Goal: Task Accomplishment & Management: Manage account settings

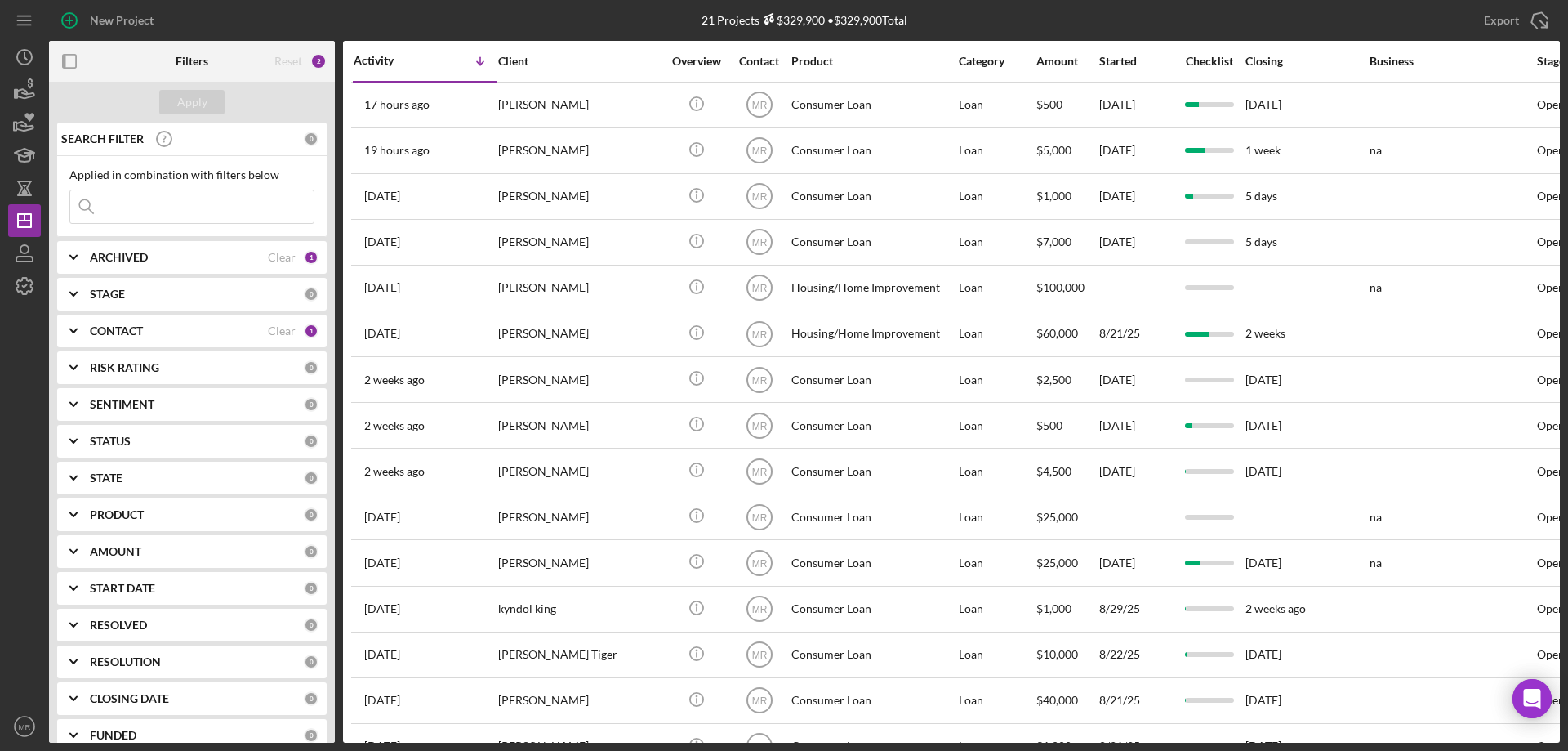
scroll to position [322, 0]
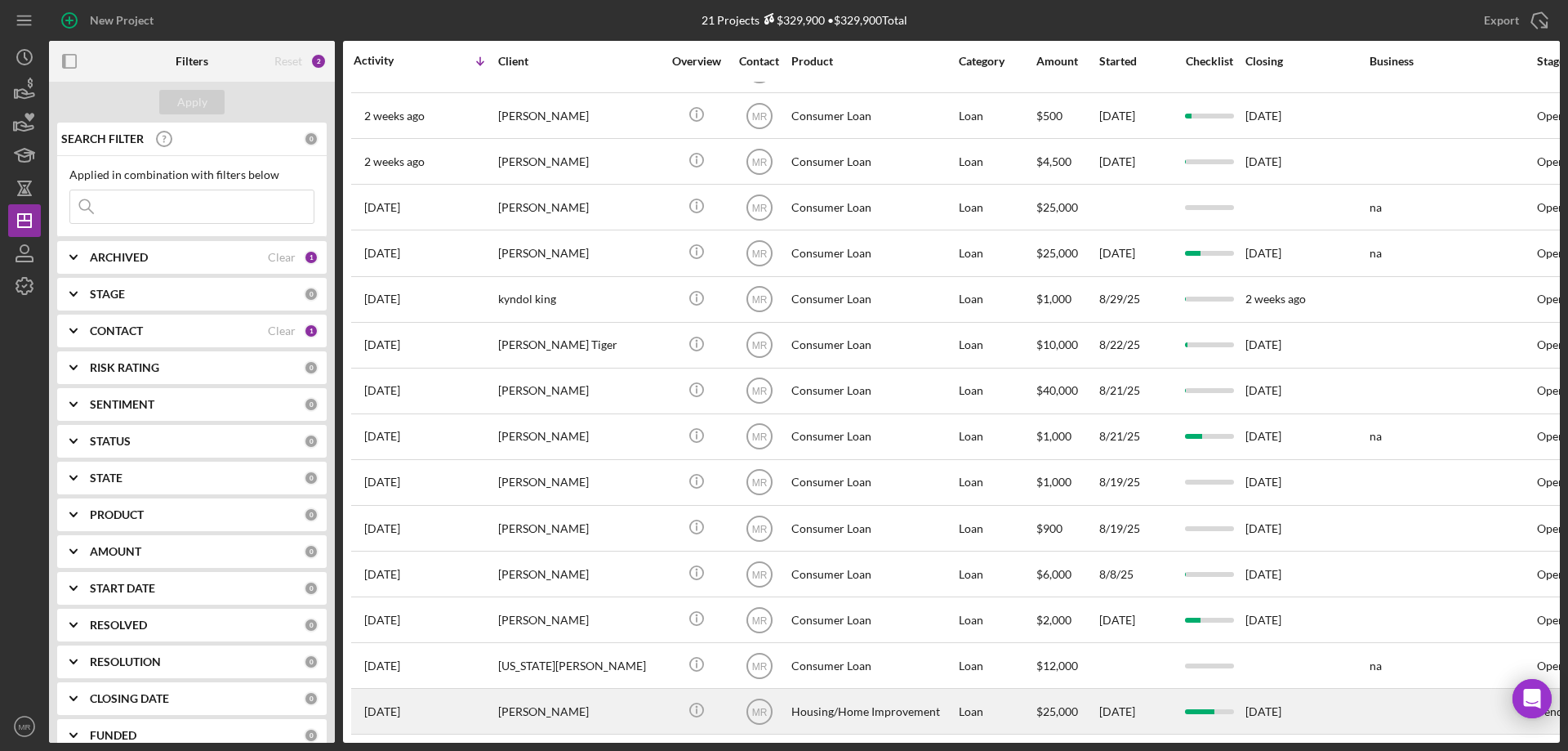
click at [897, 700] on div "Housing/Home Improvement" at bounding box center [873, 710] width 164 height 43
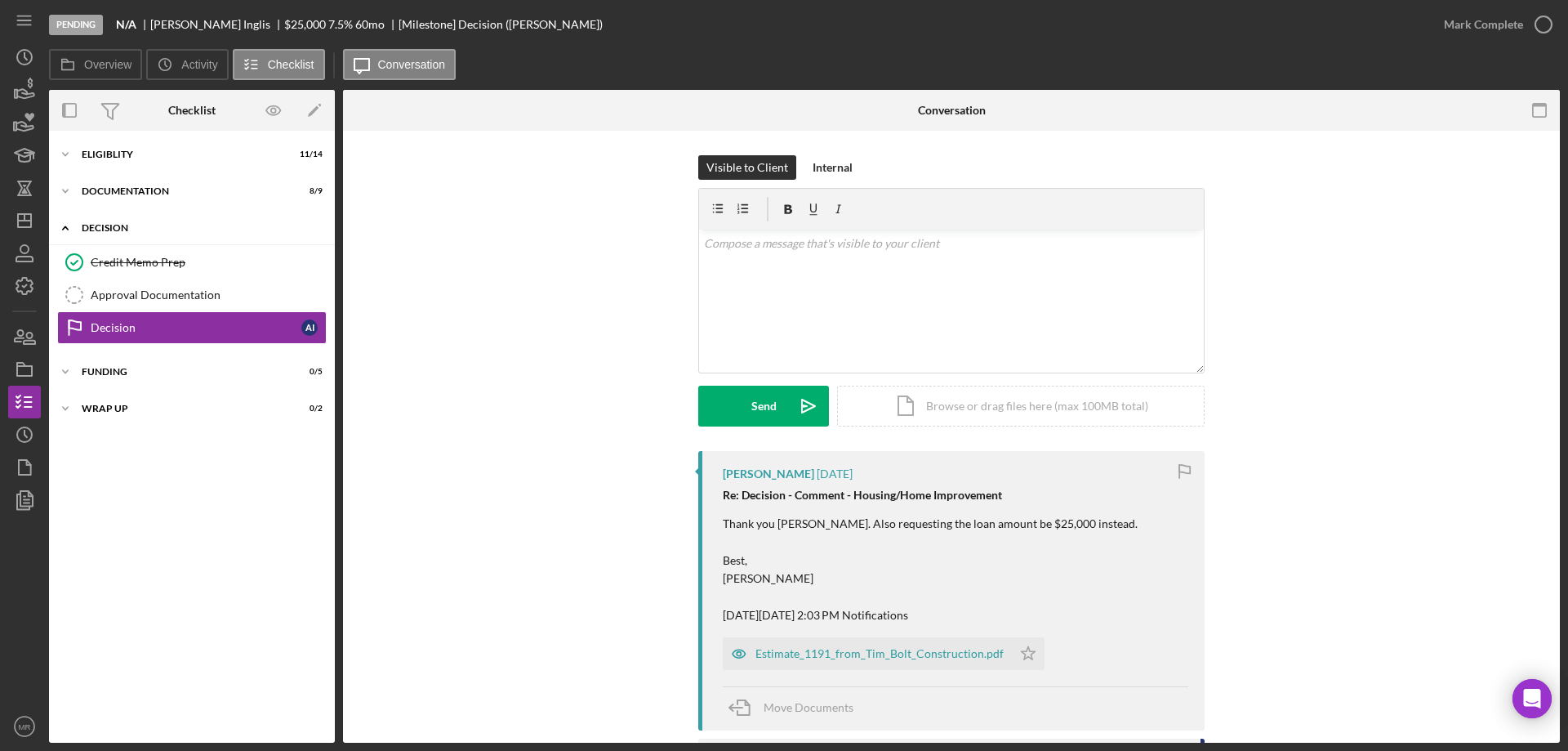
click at [108, 221] on div "Icon/Expander Decision 1 / 3" at bounding box center [191, 227] width 285 height 33
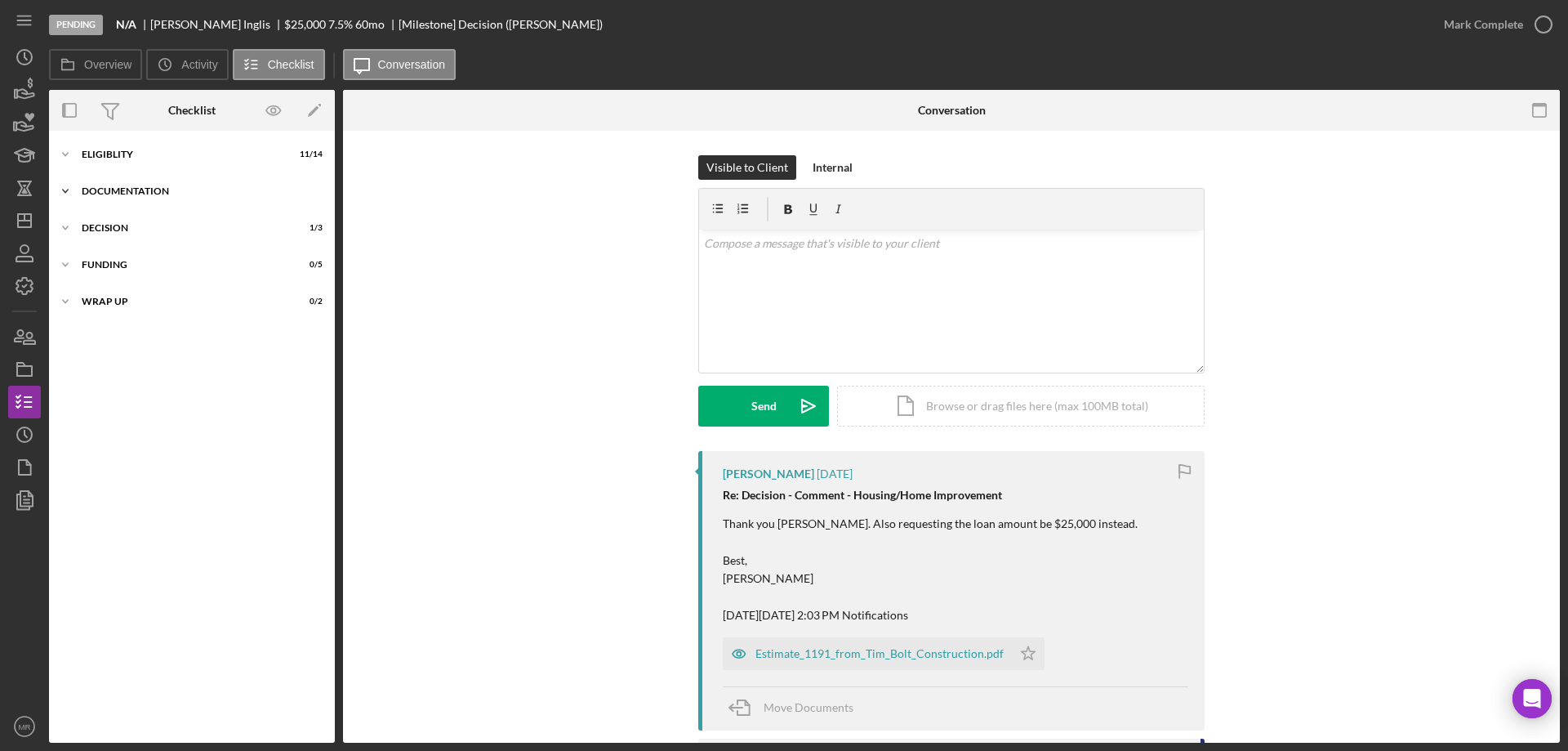
click at [124, 188] on div "Documentation" at bounding box center [198, 191] width 233 height 10
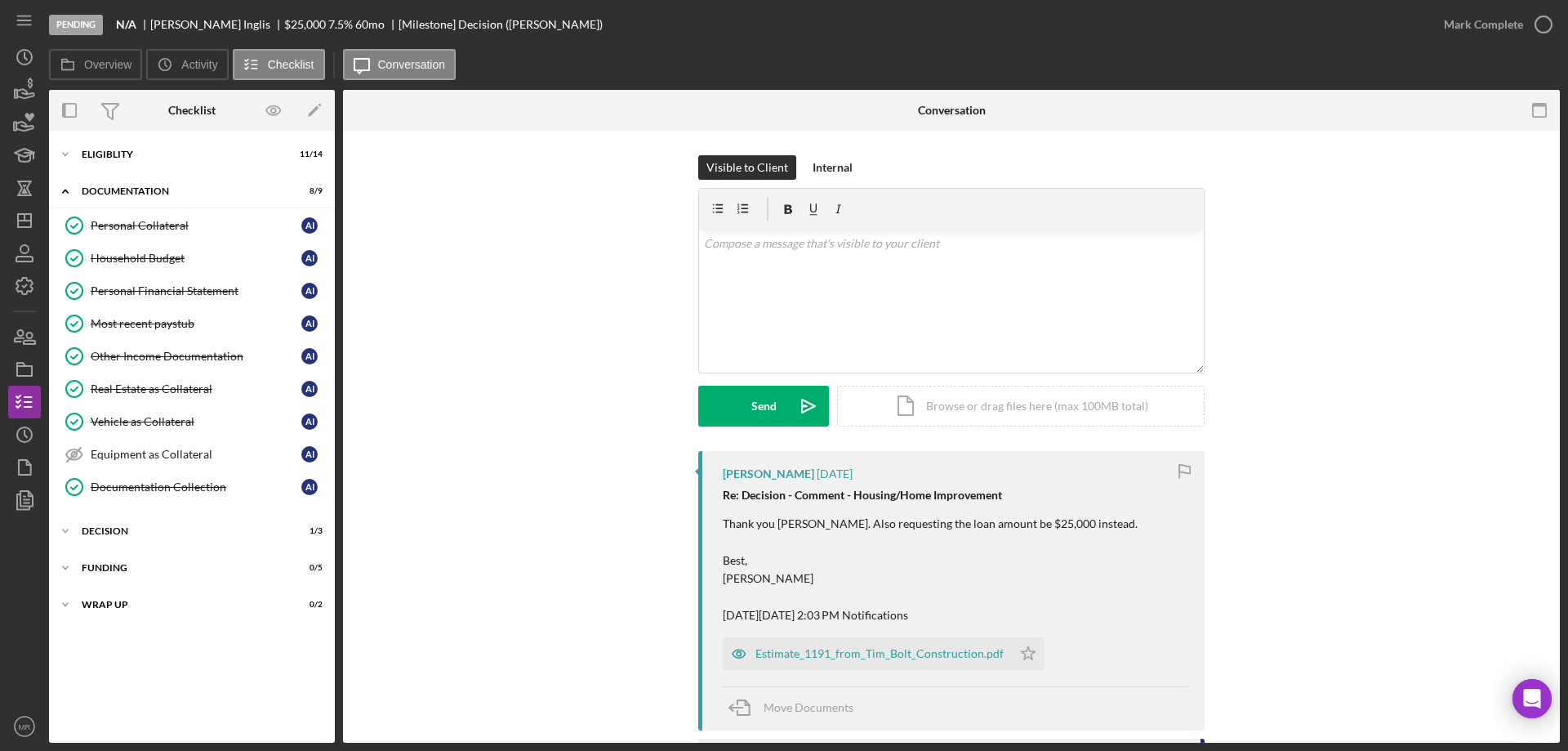
click at [516, 298] on div "Visible to Client Internal v Color teal Color pink Remove color Add row above A…" at bounding box center [951, 303] width 1167 height 296
click at [22, 212] on icon "Icon/Dashboard" at bounding box center [24, 220] width 41 height 41
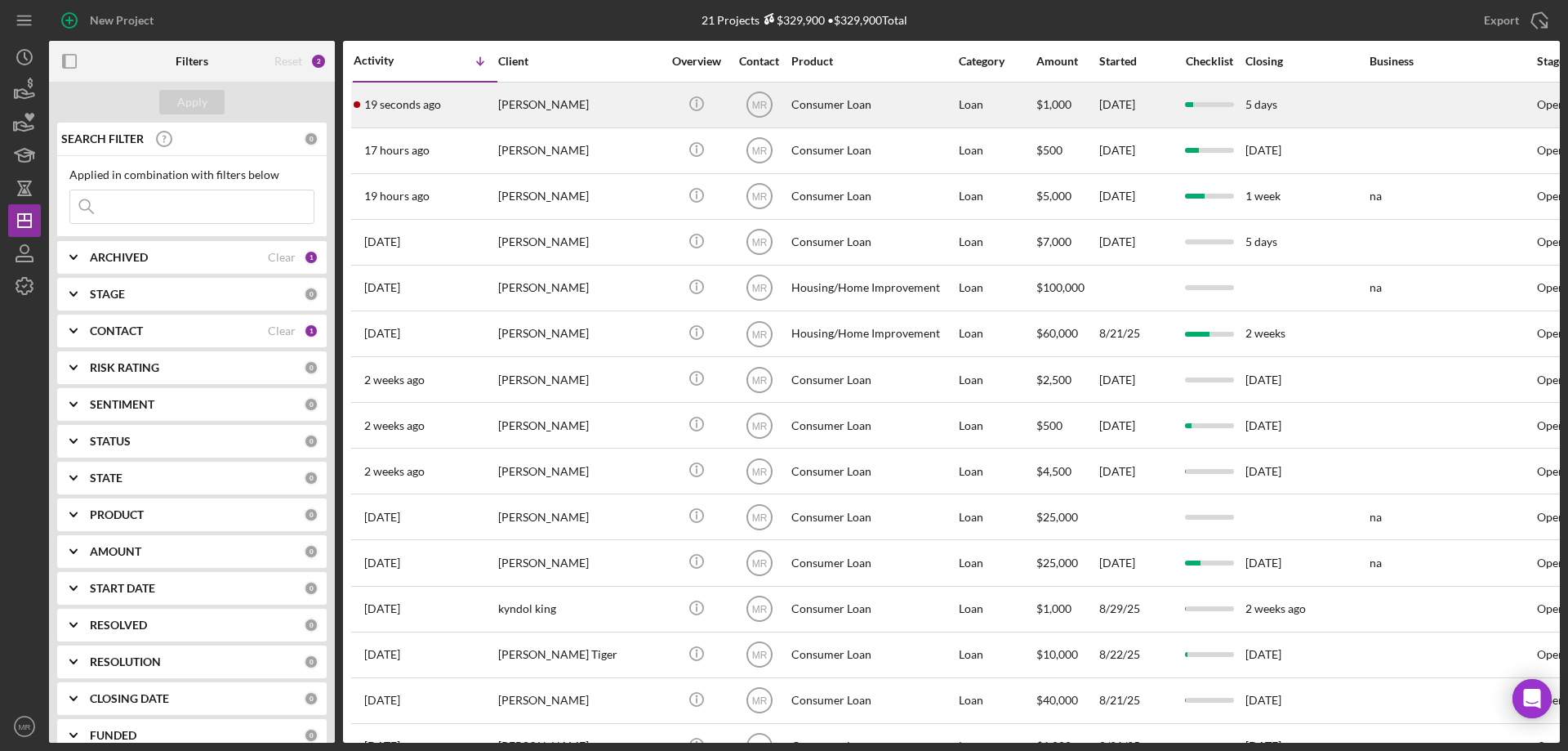
click at [581, 96] on div "[PERSON_NAME]" at bounding box center [580, 105] width 164 height 43
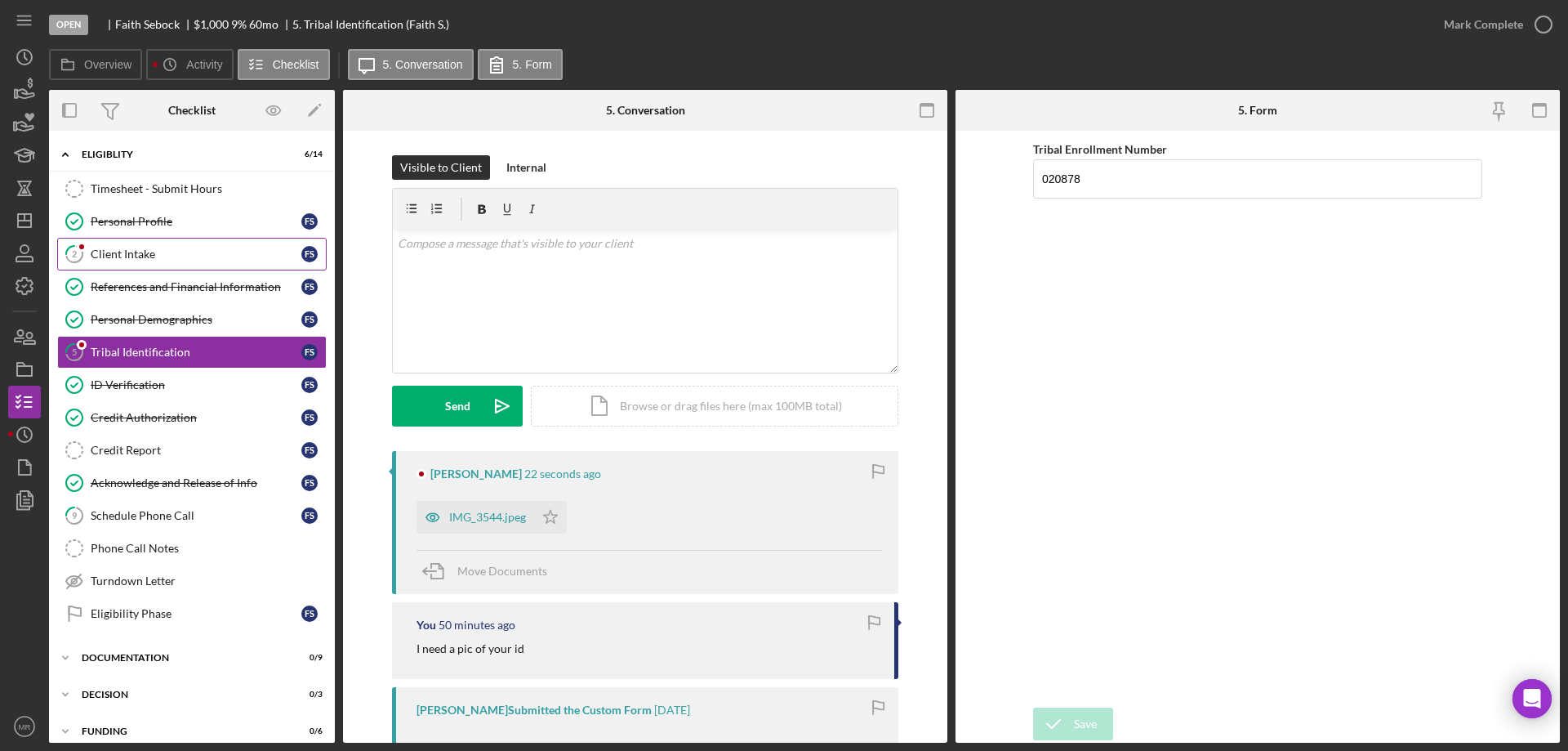
click at [135, 258] on div "Client Intake" at bounding box center [195, 254] width 210 height 13
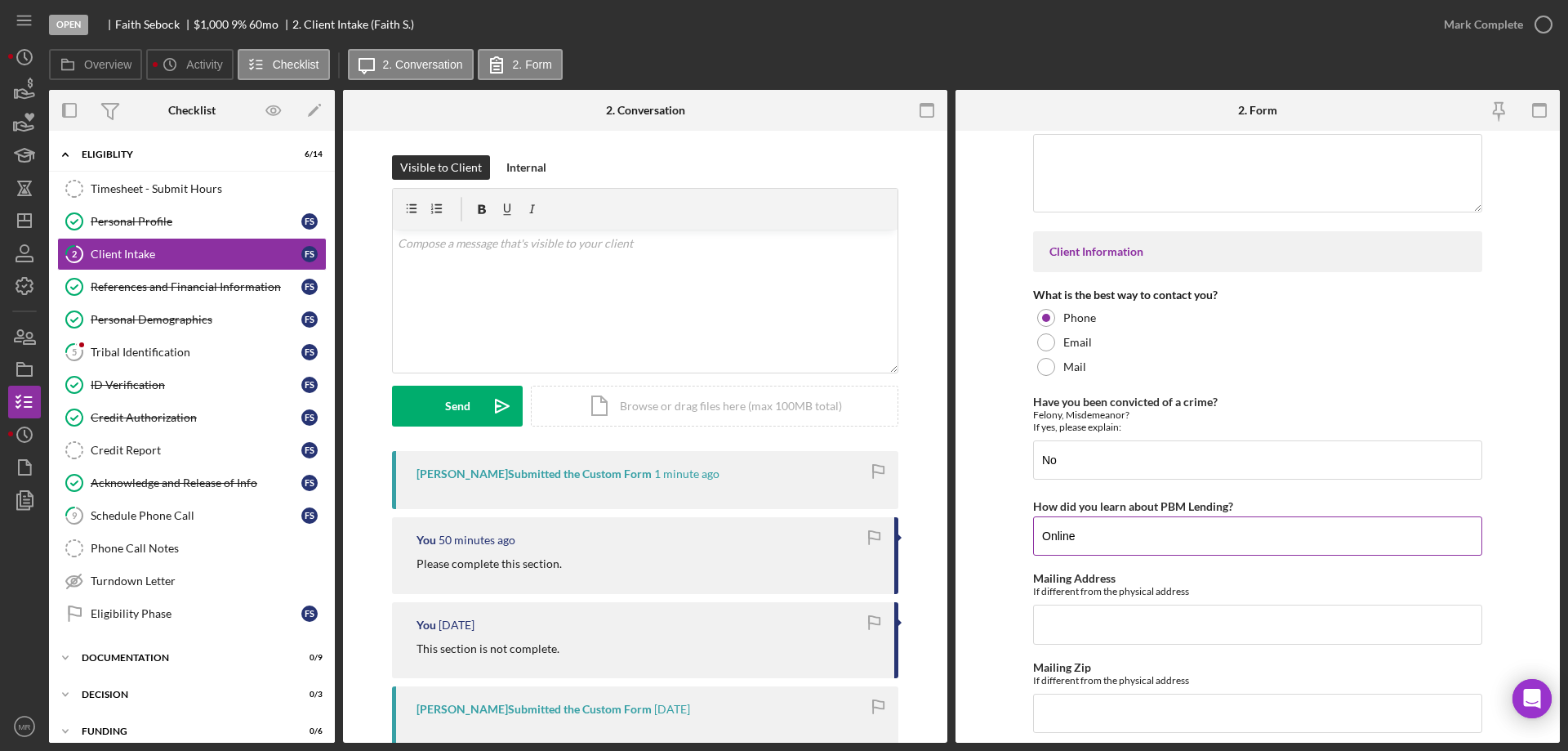
scroll to position [2280, 0]
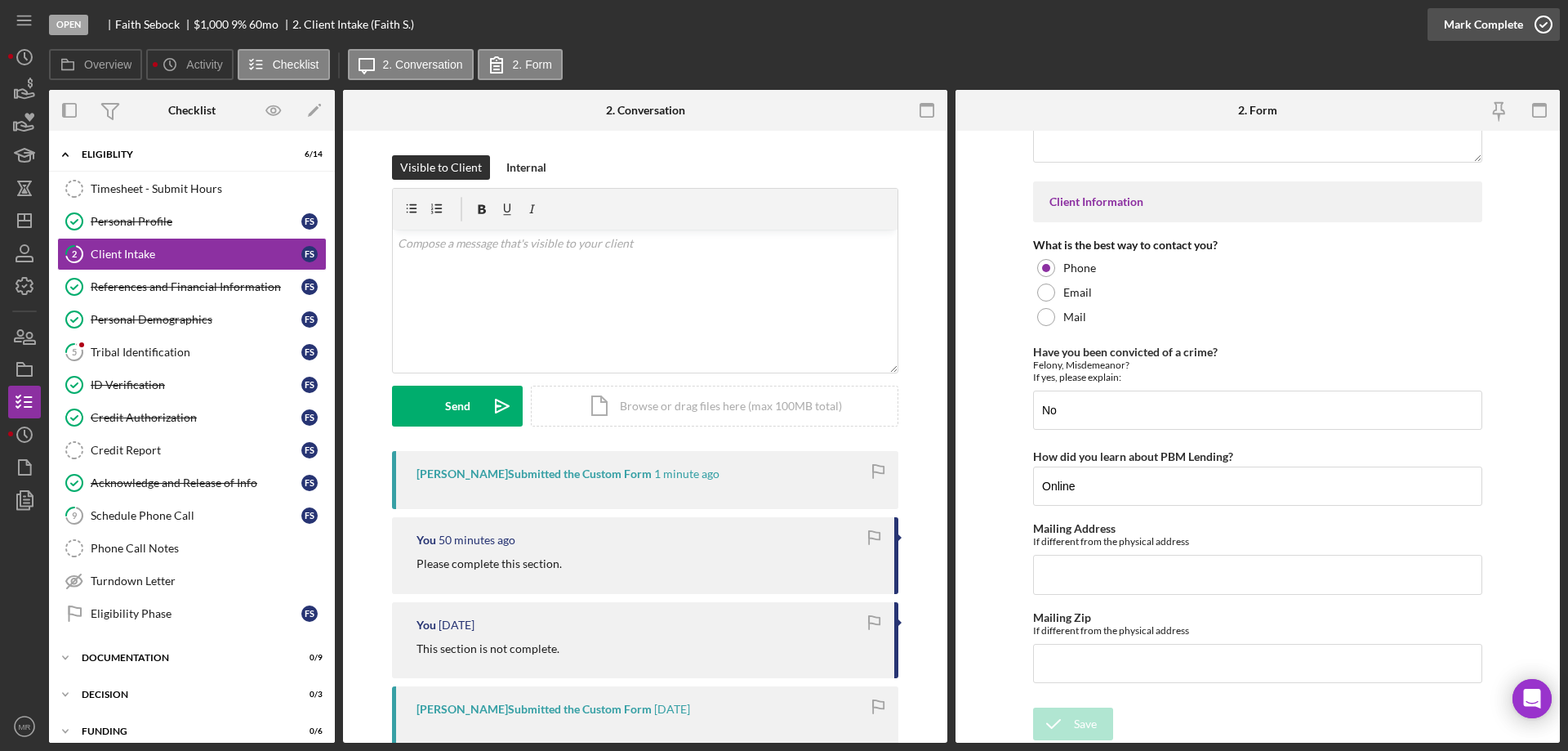
click at [1544, 21] on icon "button" at bounding box center [1543, 24] width 41 height 41
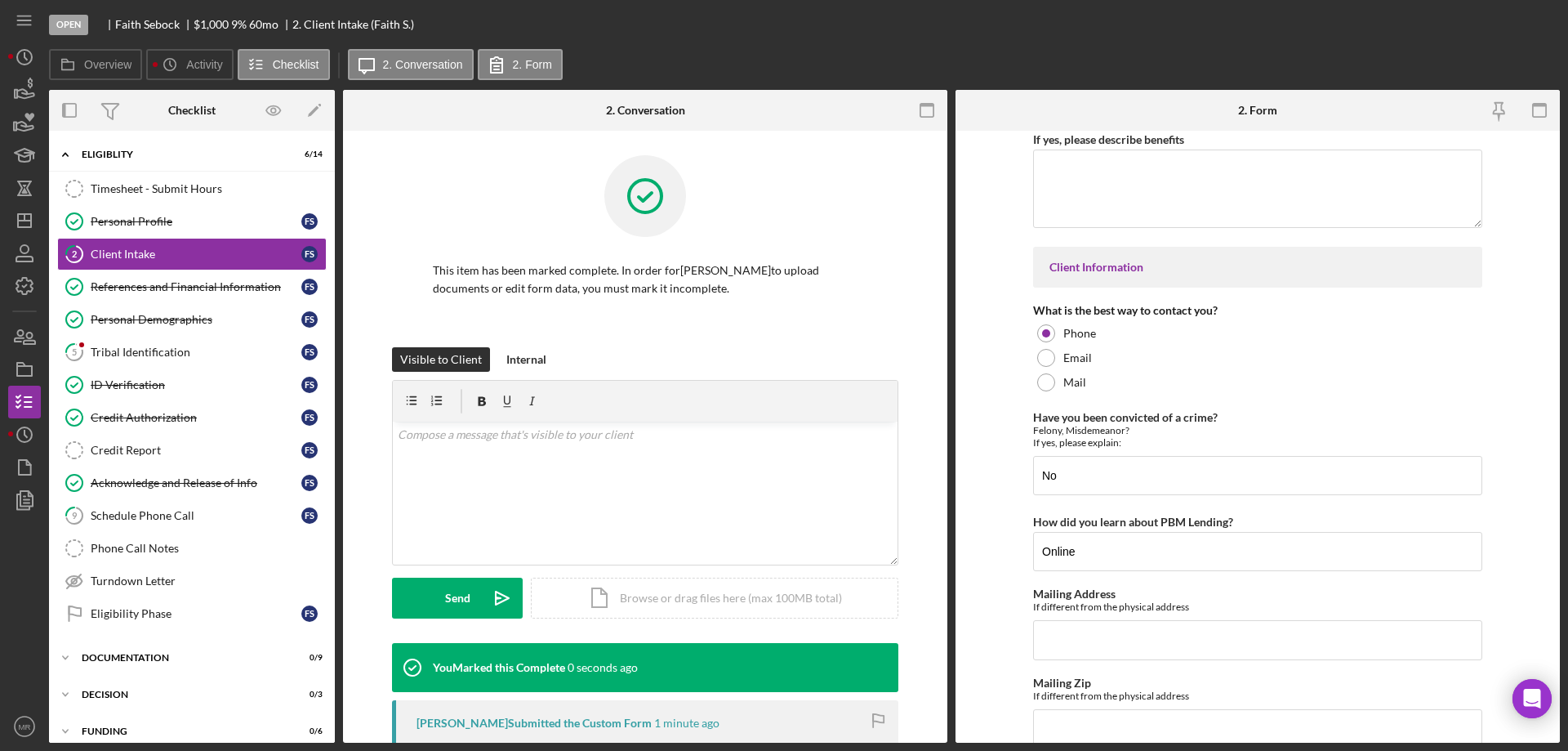
scroll to position [2345, 0]
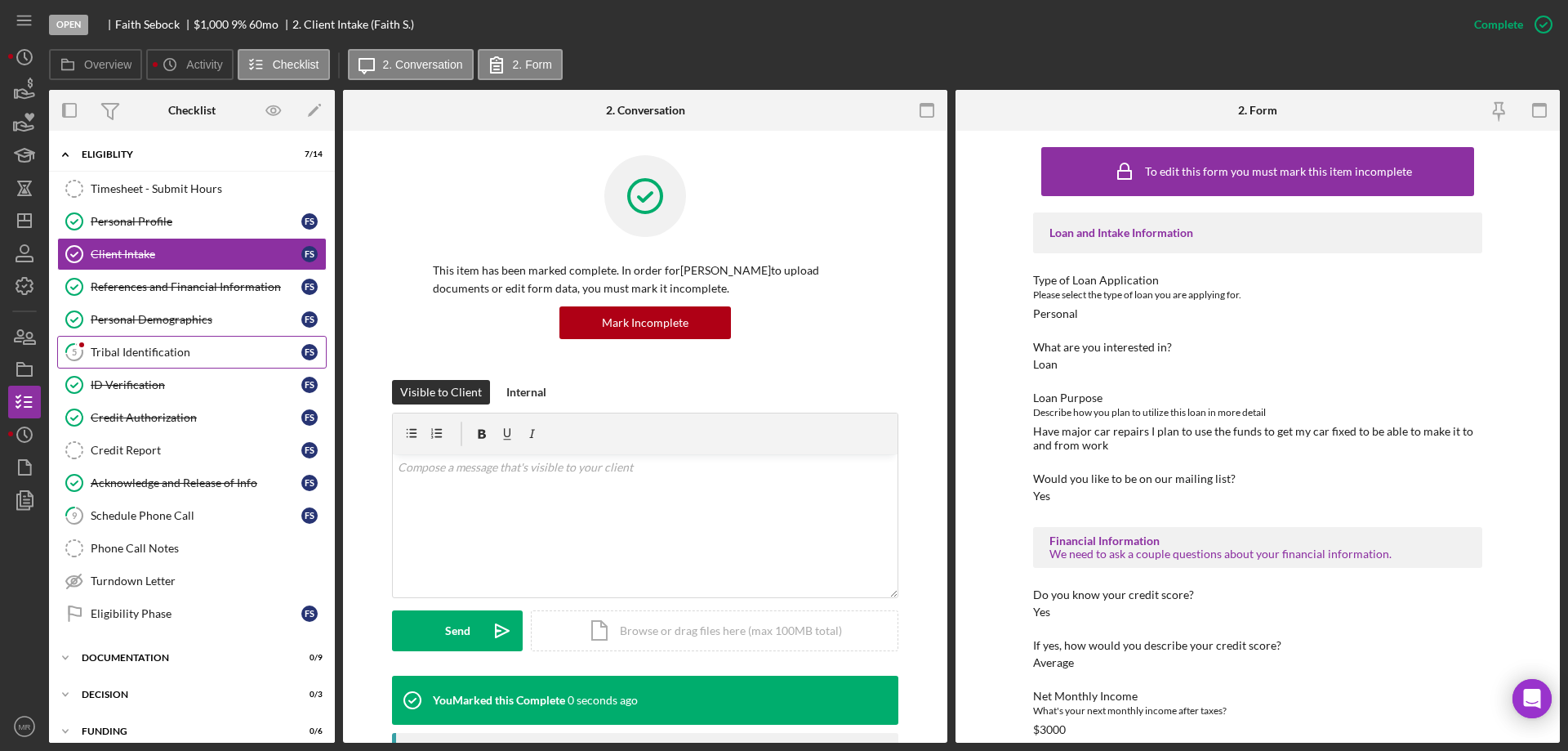
click at [130, 348] on div "Tribal Identification" at bounding box center [195, 352] width 210 height 13
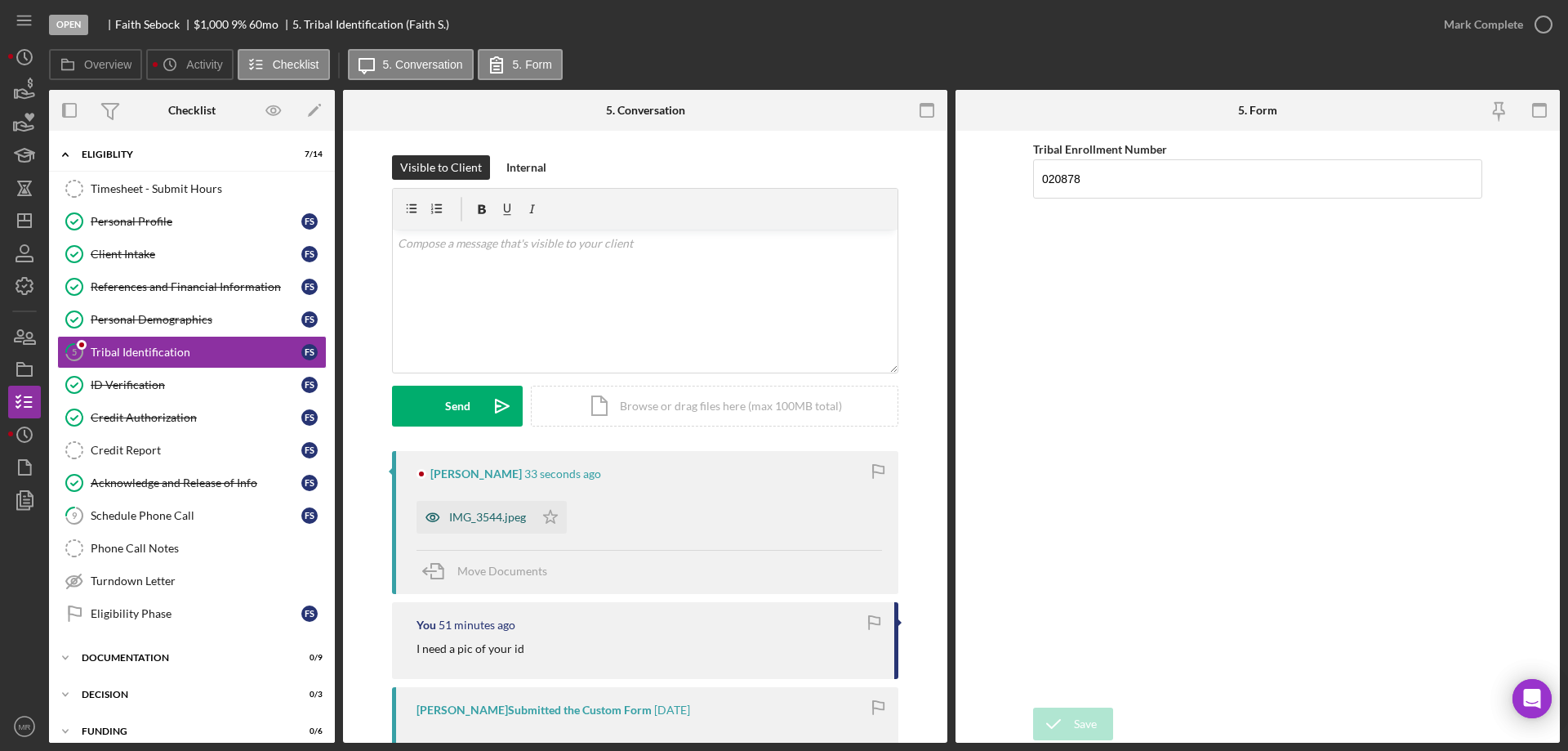
click at [493, 509] on div "IMG_3544.jpeg" at bounding box center [476, 517] width 118 height 32
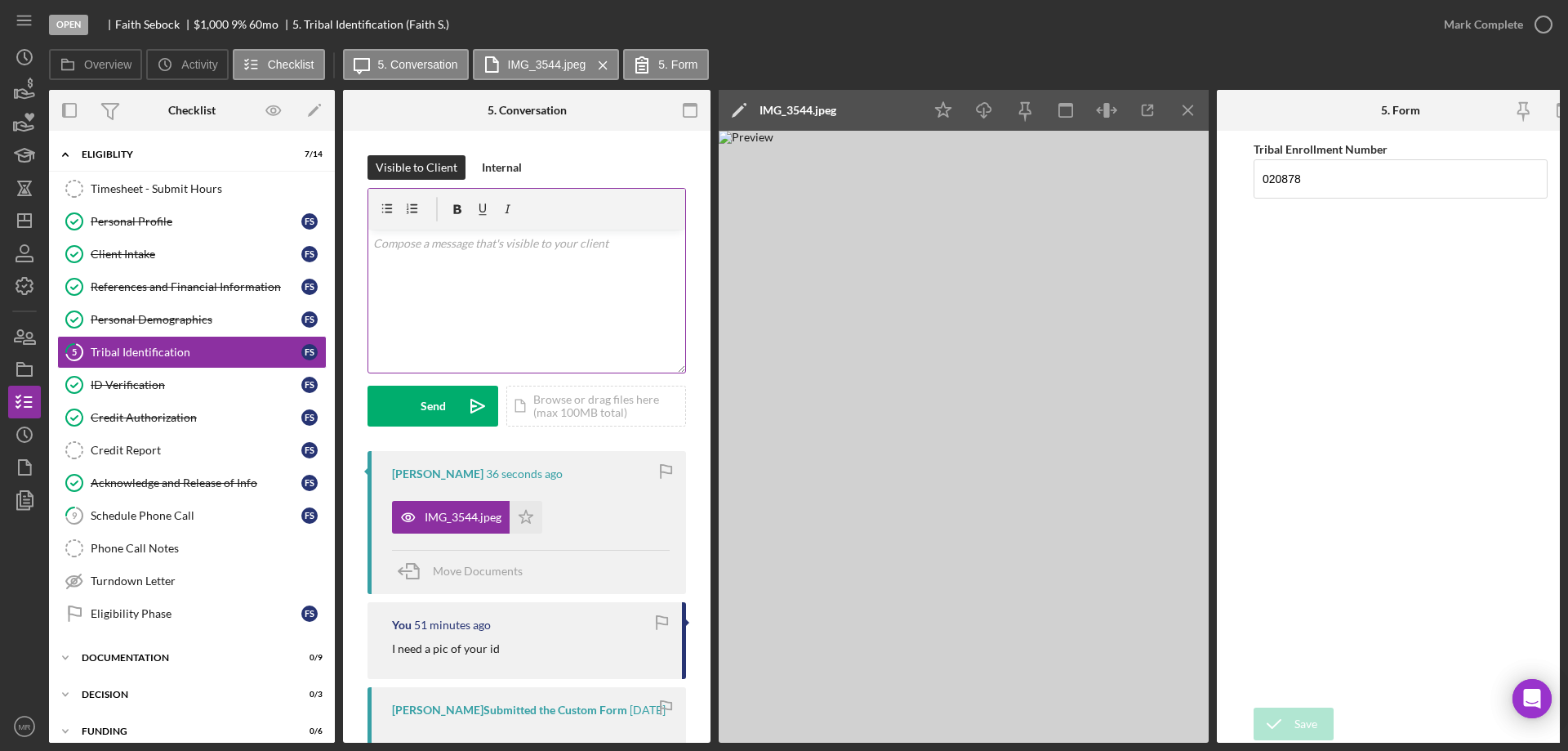
click at [523, 310] on div "v Color teal Color pink Remove color Add row above Add row below Add column bef…" at bounding box center [526, 301] width 317 height 143
click at [421, 409] on div "Send" at bounding box center [433, 405] width 26 height 41
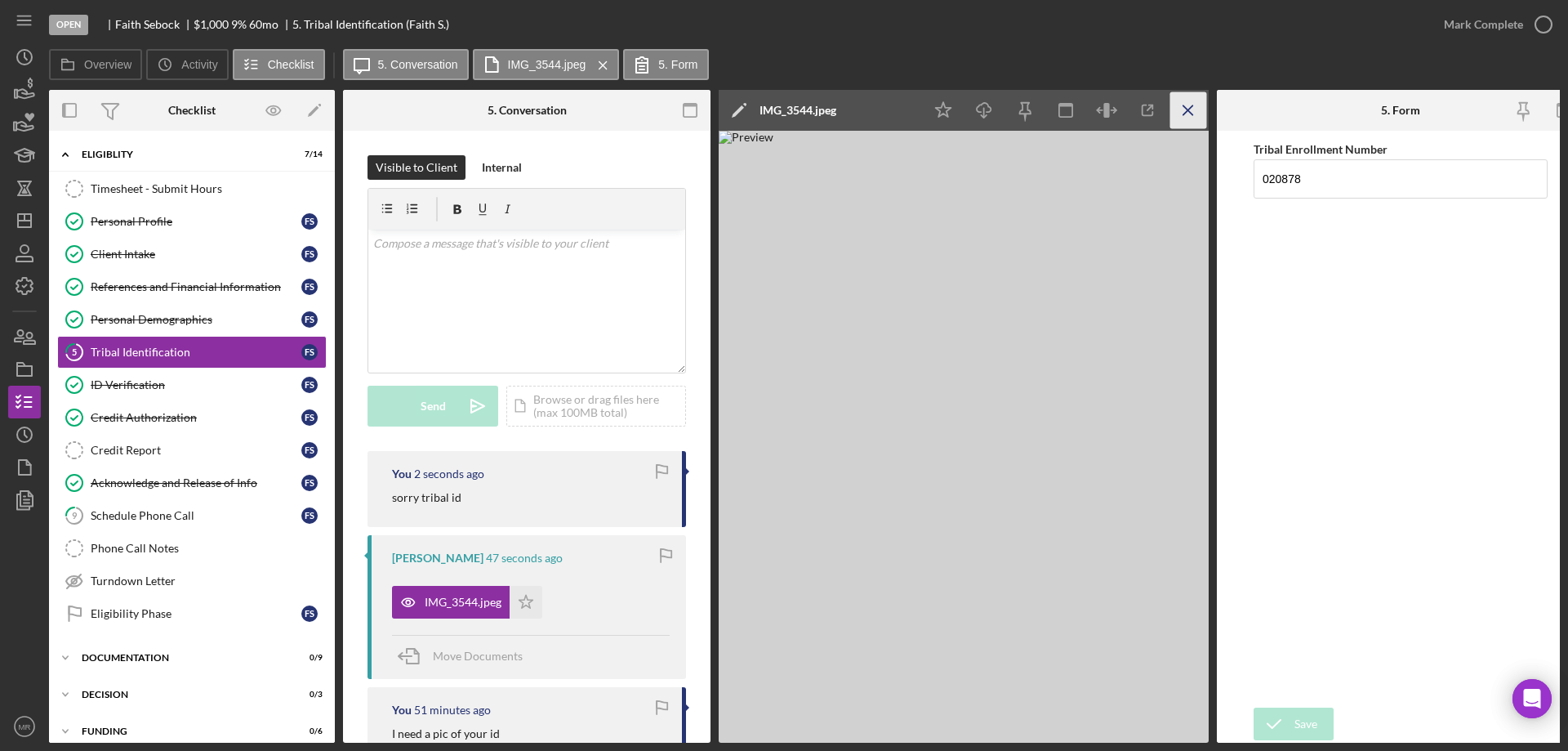
click at [1196, 103] on icon "Icon/Menu Close" at bounding box center [1188, 110] width 37 height 37
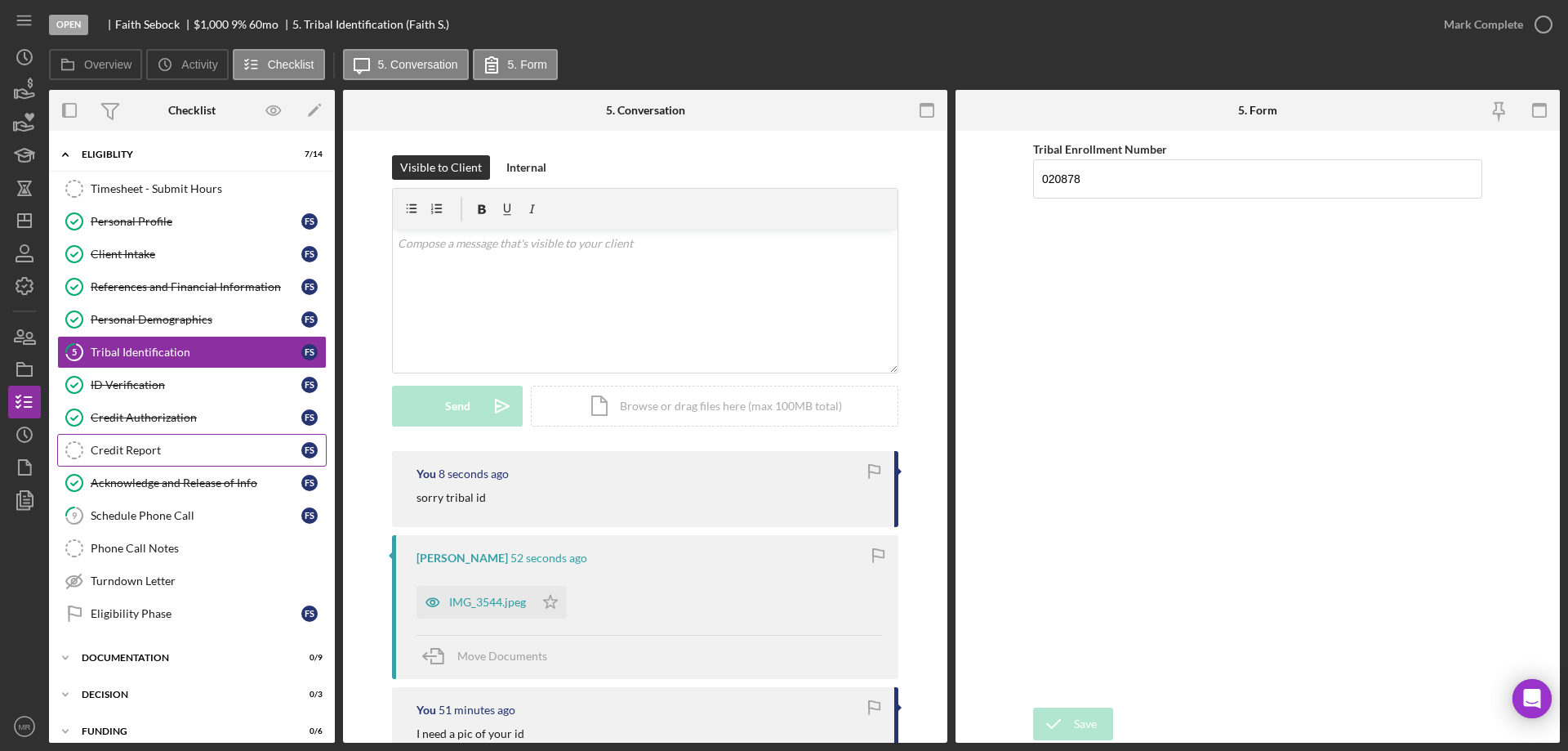
click at [133, 454] on div "Credit Report" at bounding box center [195, 450] width 210 height 13
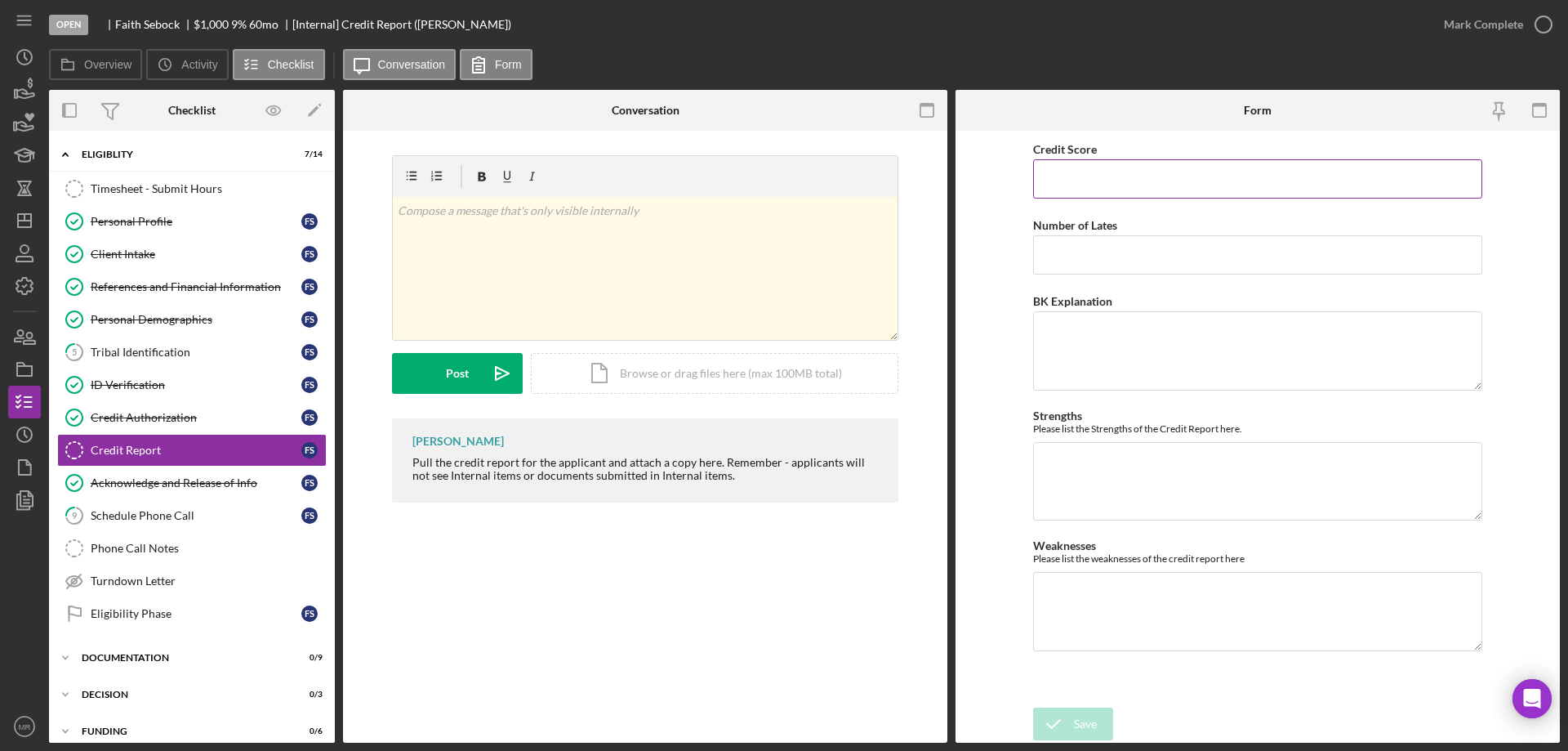
click at [1077, 176] on input "Credit Score" at bounding box center [1258, 178] width 449 height 39
type input "583"
type textarea "5 open collections"
click at [1077, 724] on div "Save" at bounding box center [1086, 723] width 23 height 32
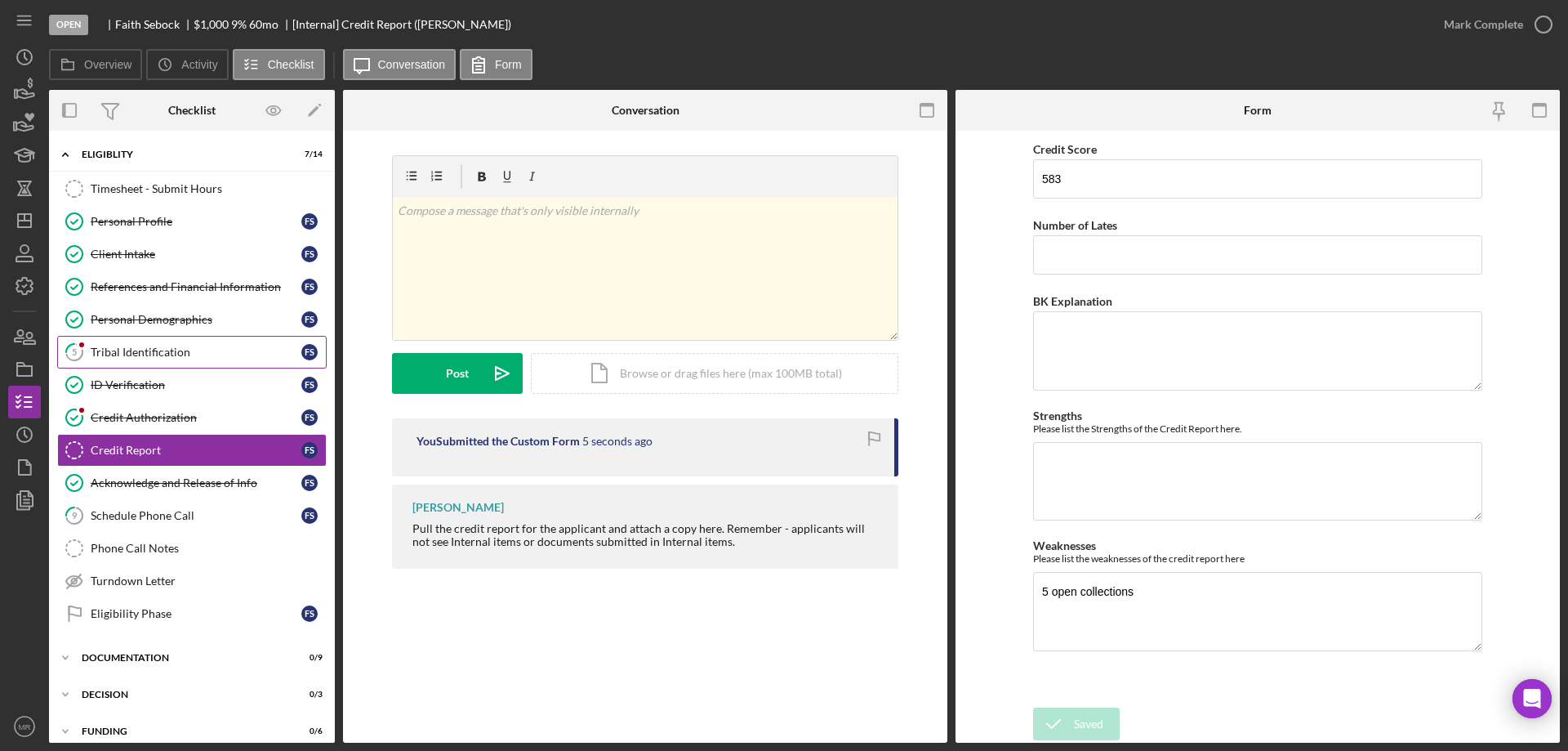
click at [132, 346] on div "Tribal Identification" at bounding box center [195, 352] width 210 height 13
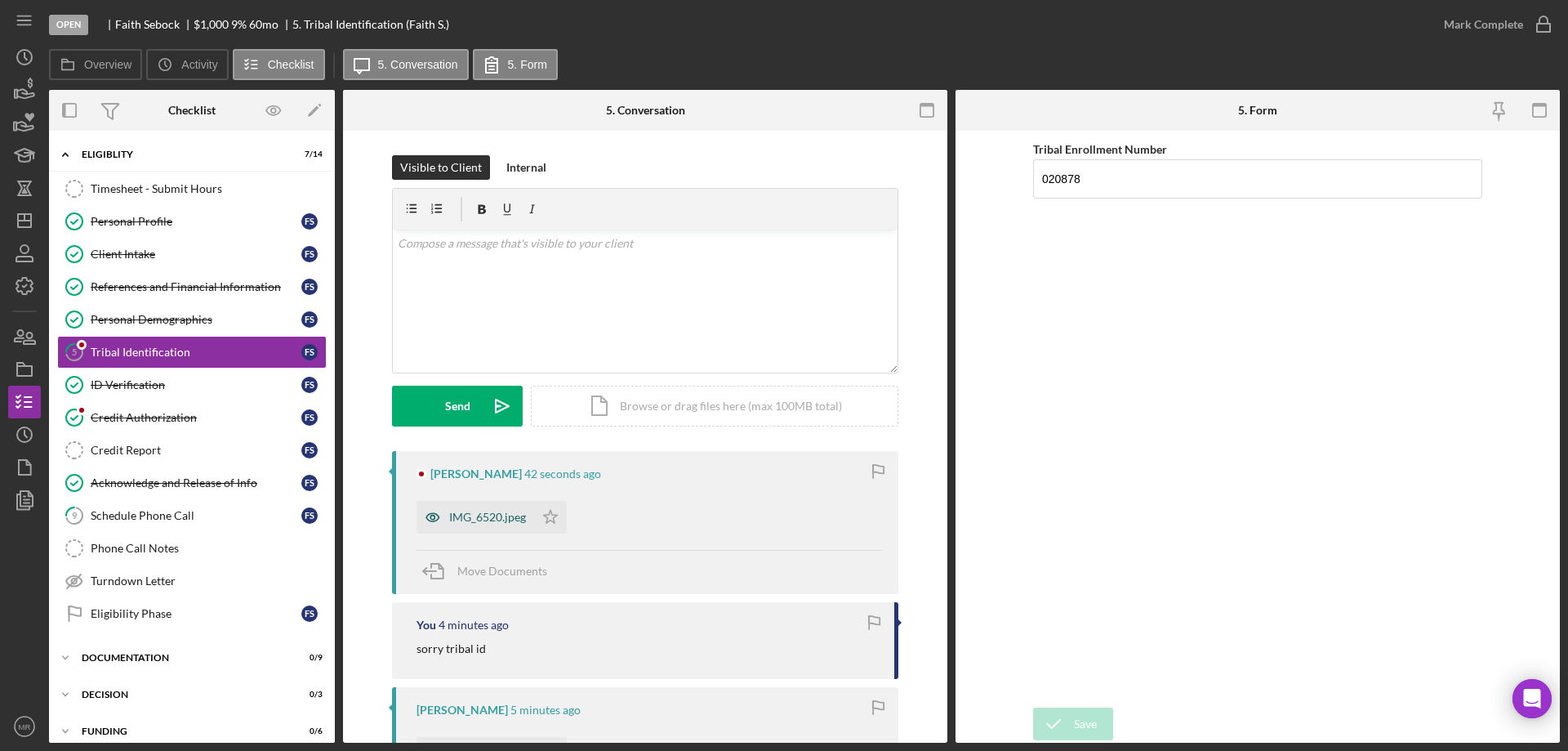
click at [481, 522] on div "IMG_6520.jpeg" at bounding box center [487, 517] width 77 height 13
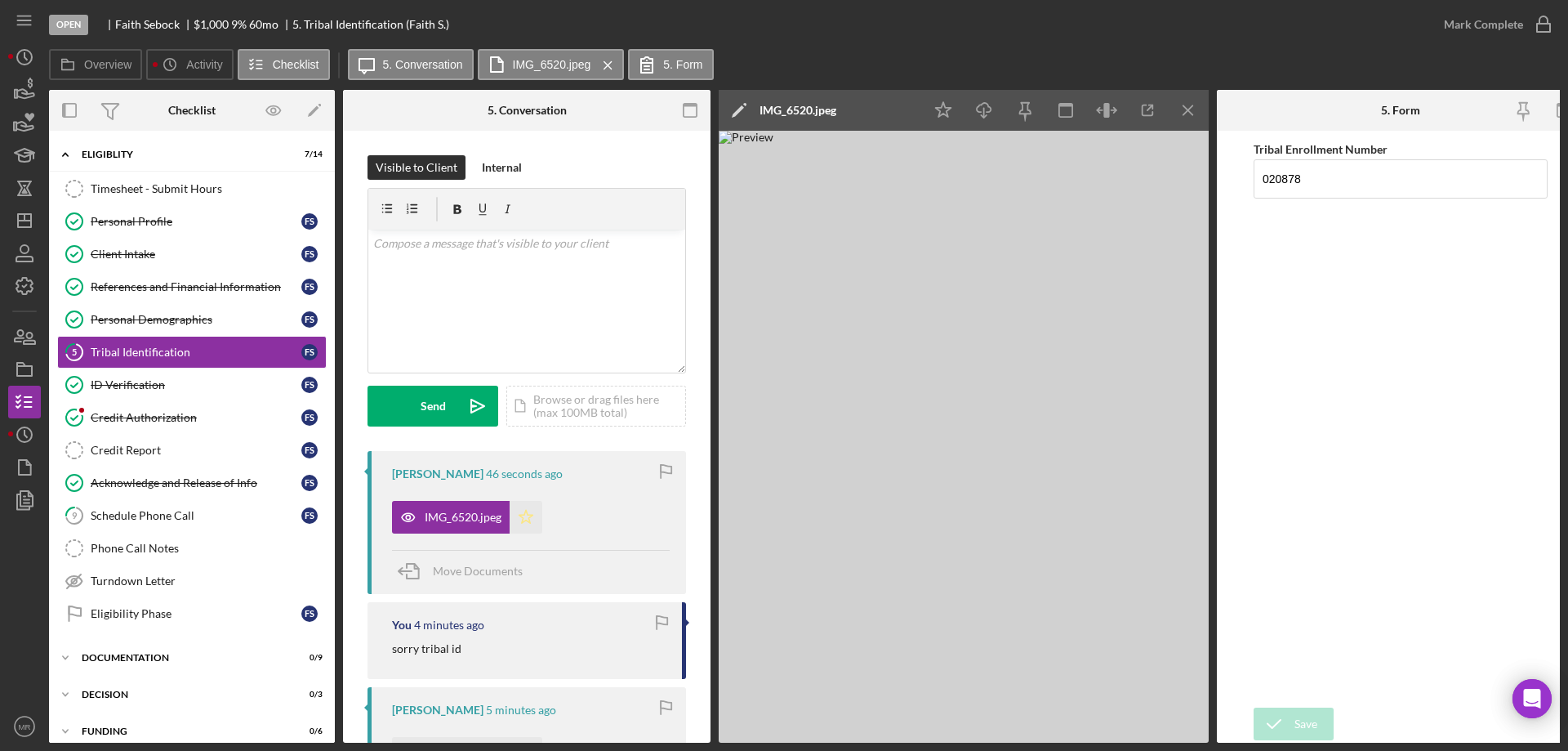
click at [529, 517] on polygon "button" at bounding box center [526, 517] width 14 height 13
click at [1539, 18] on circle "button" at bounding box center [1543, 24] width 16 height 16
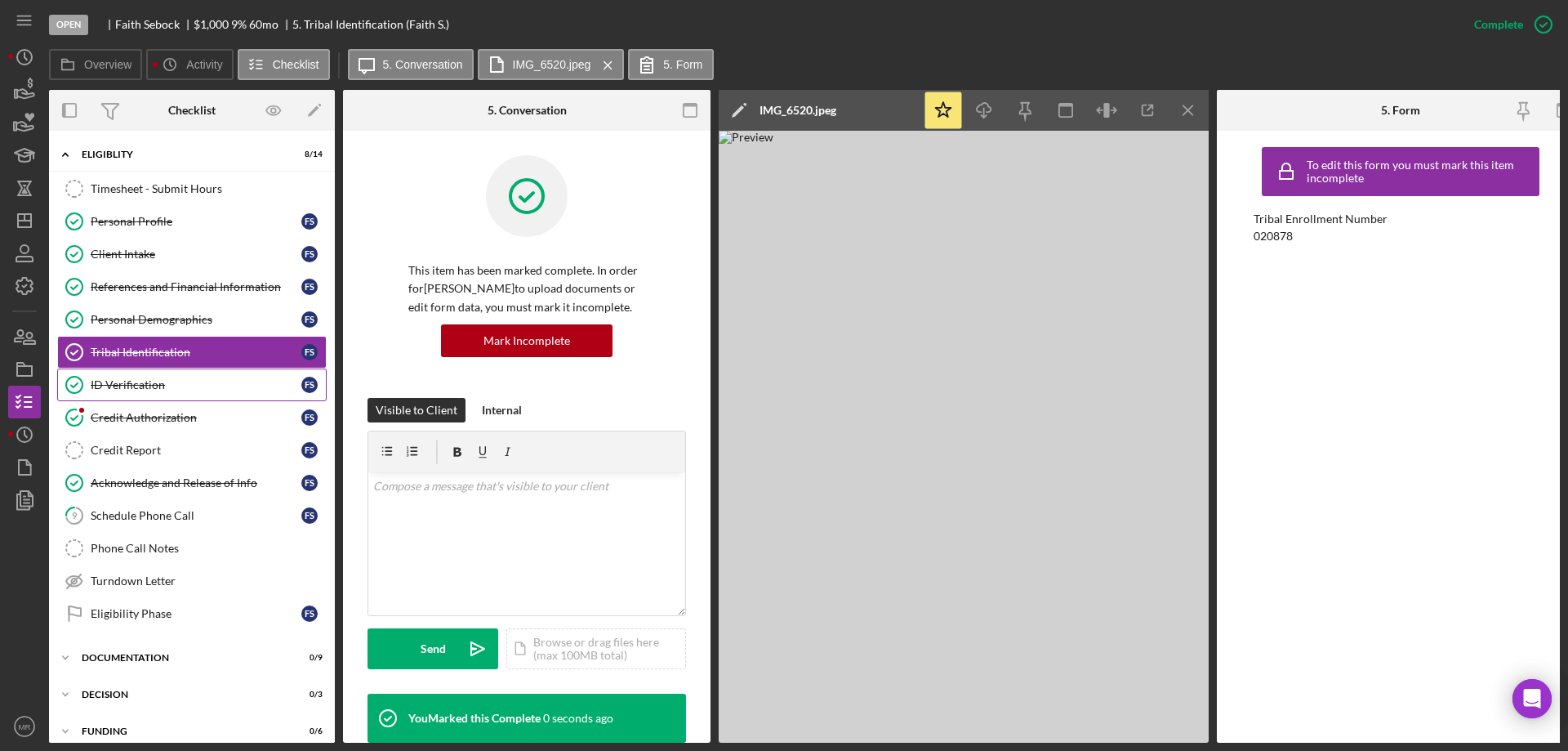
click at [100, 411] on div "Credit Authorization" at bounding box center [195, 418] width 210 height 13
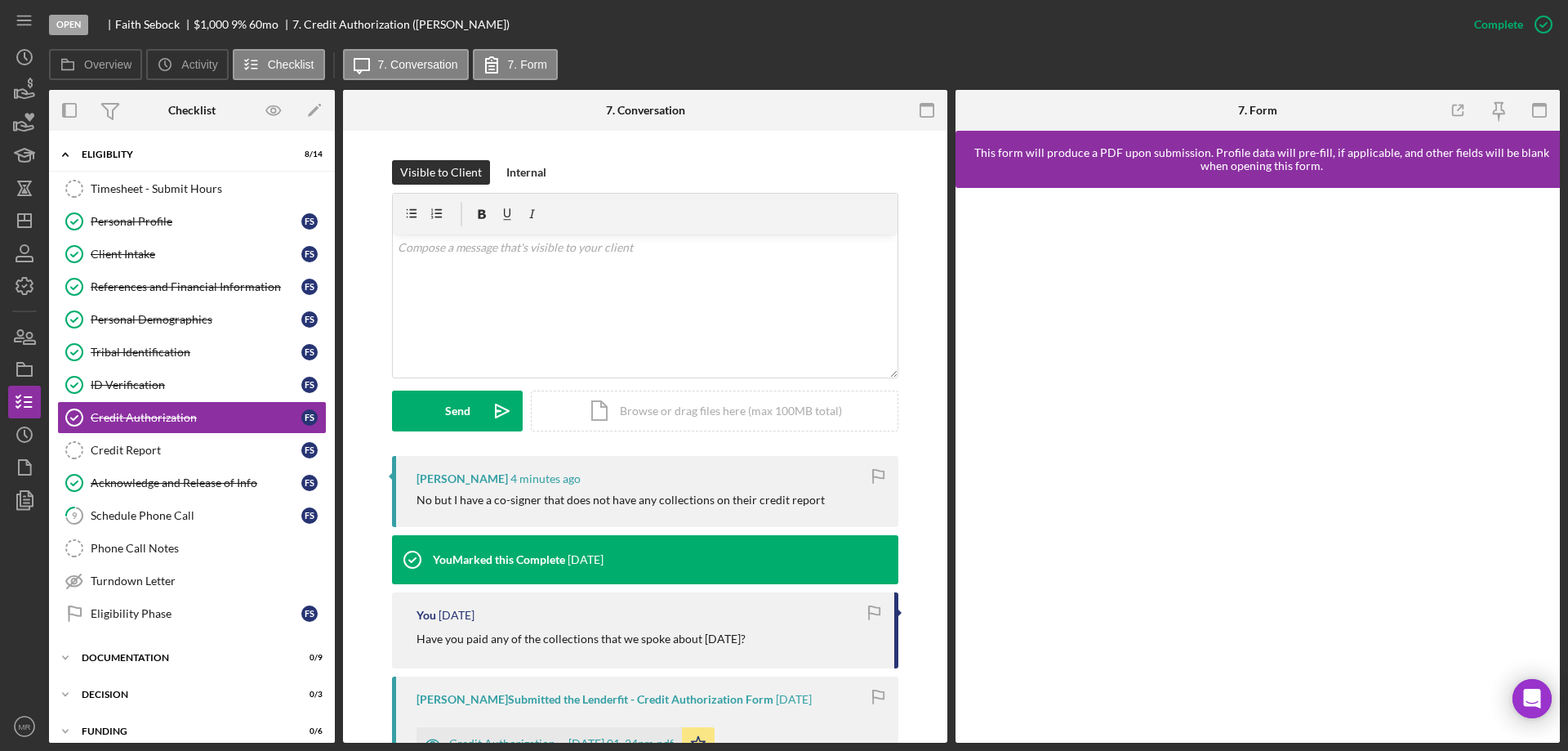
scroll to position [245, 0]
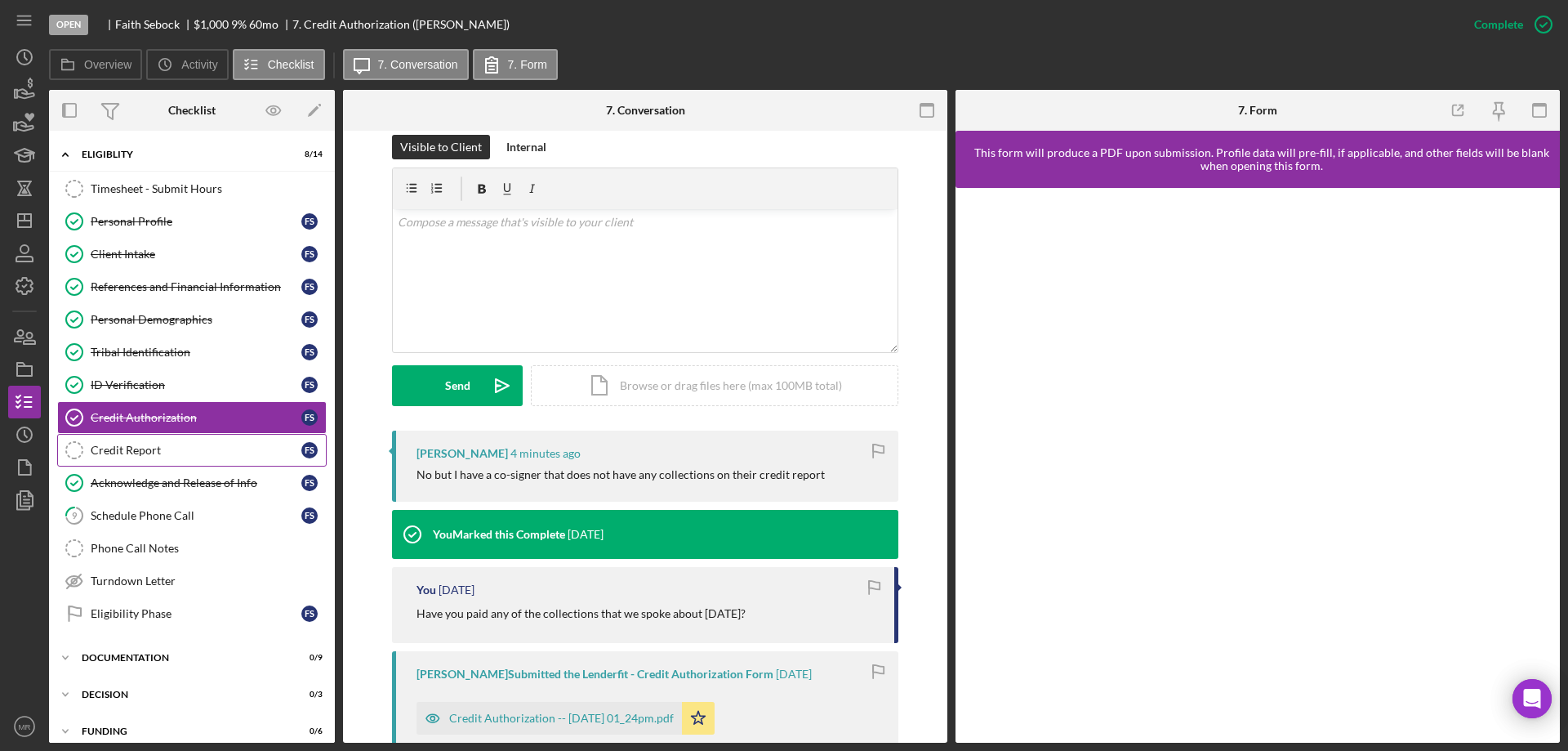
click at [123, 446] on div "Credit Report" at bounding box center [195, 450] width 210 height 13
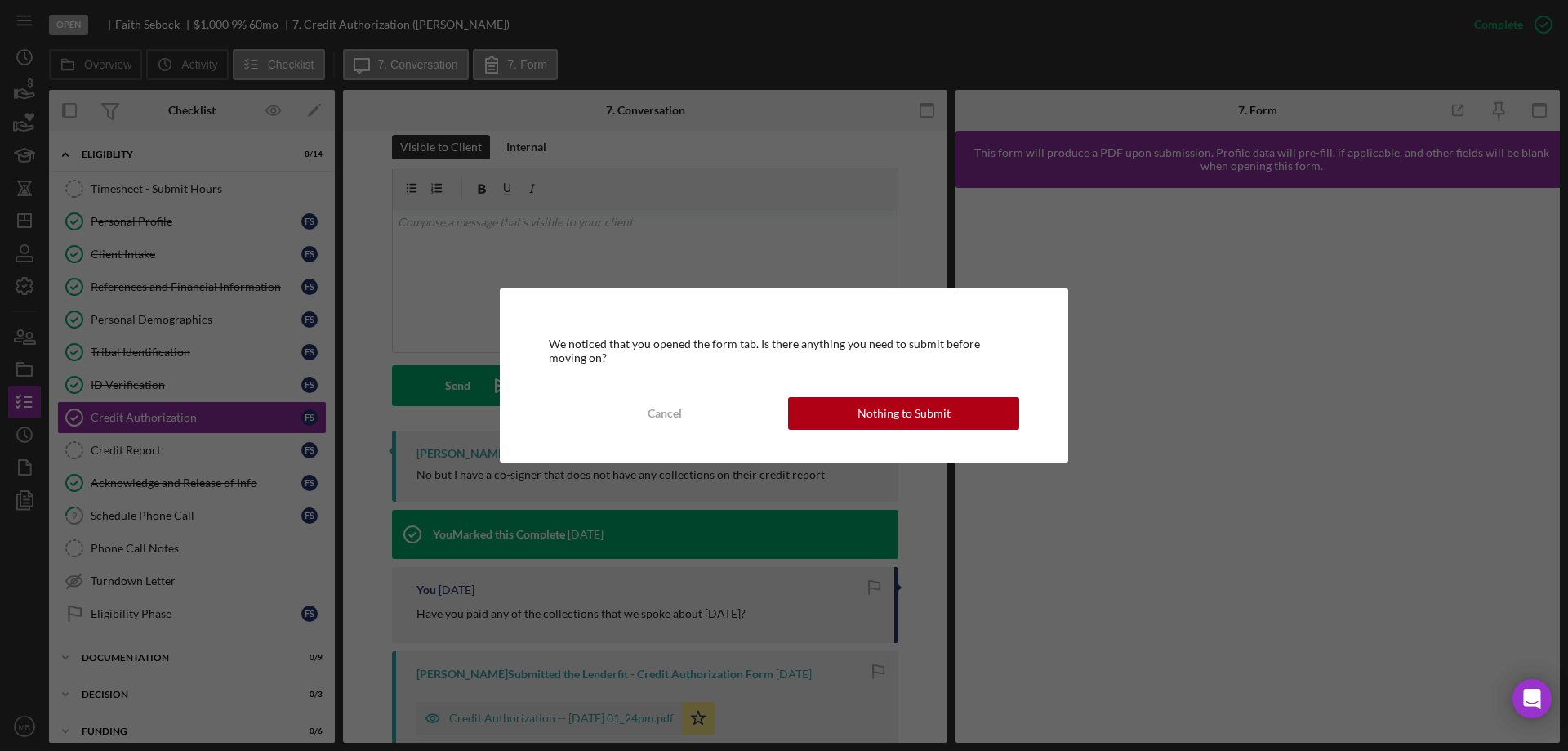
click at [898, 413] on div "Nothing to Submit" at bounding box center [904, 413] width 93 height 32
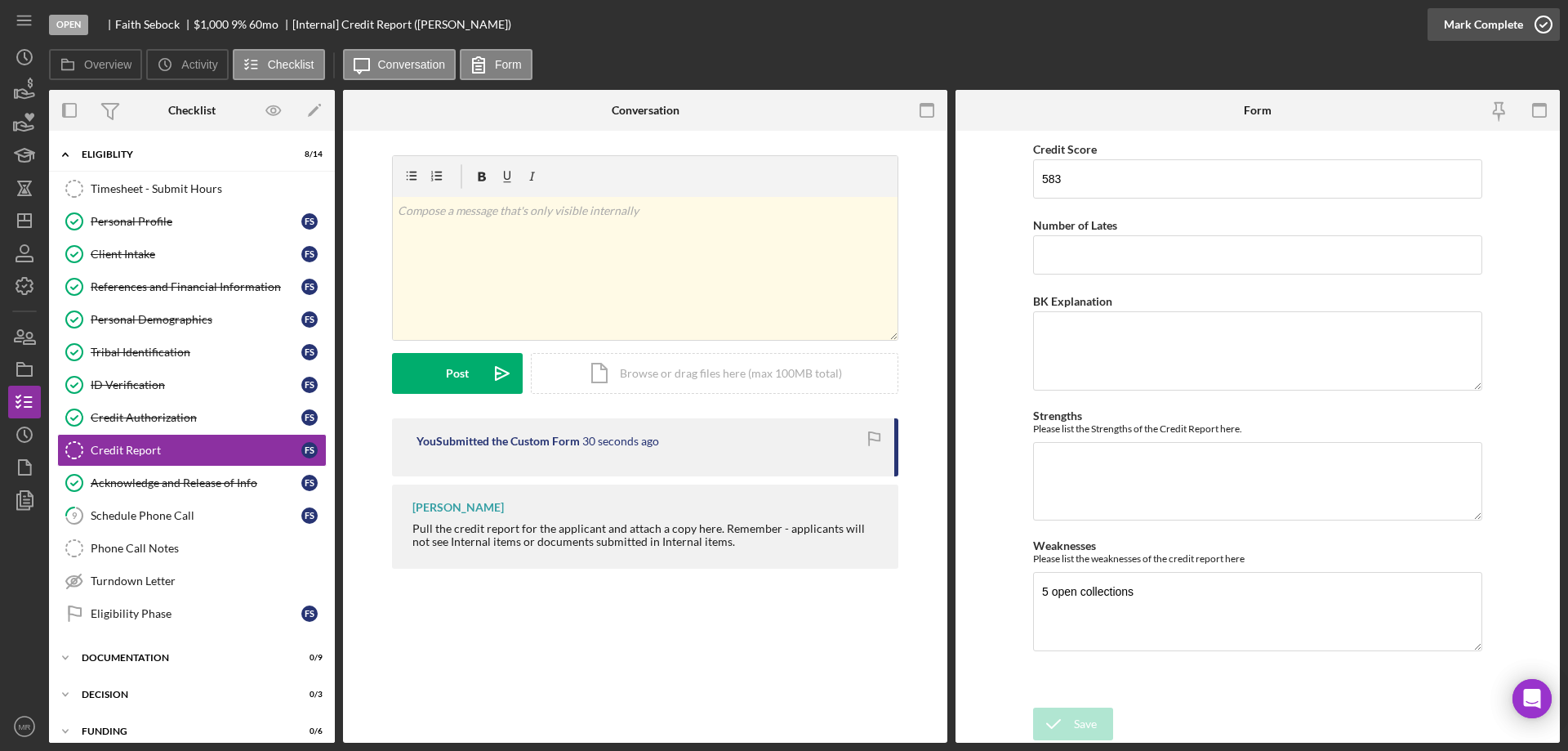
click at [1544, 22] on icon "button" at bounding box center [1543, 24] width 41 height 41
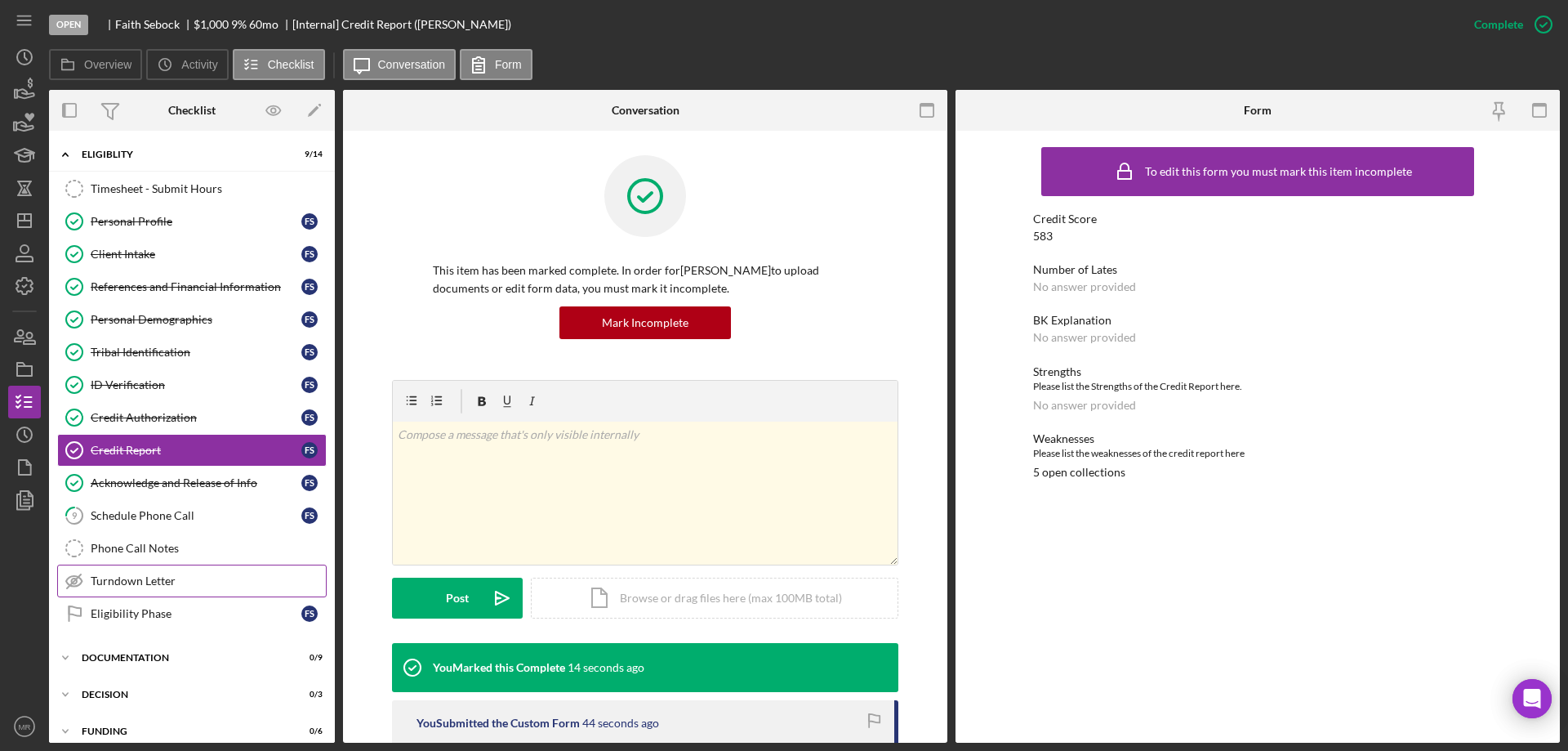
click at [124, 578] on div "Turndown Letter" at bounding box center [207, 581] width 235 height 13
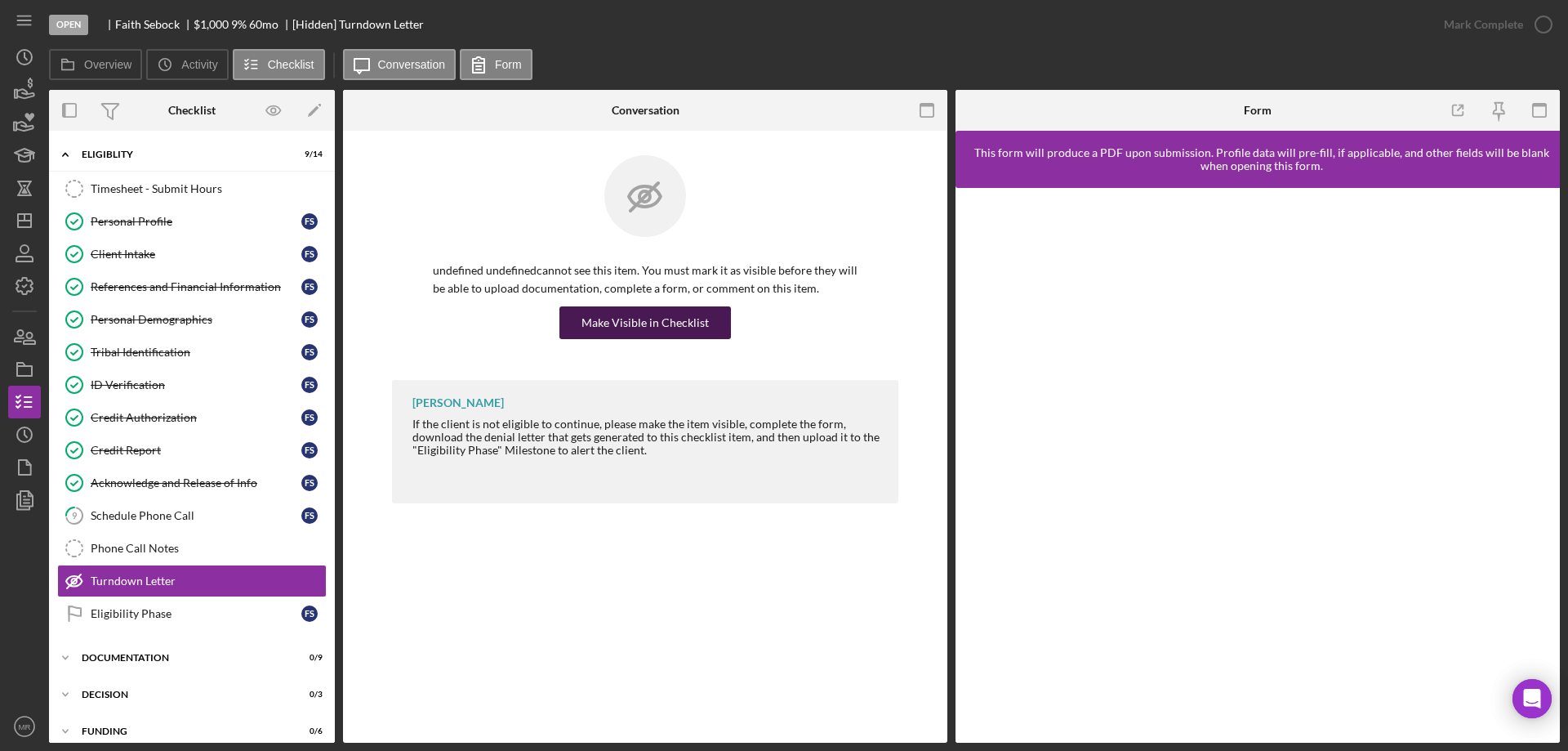
click at [647, 324] on div "Make Visible in Checklist" at bounding box center [645, 323] width 127 height 32
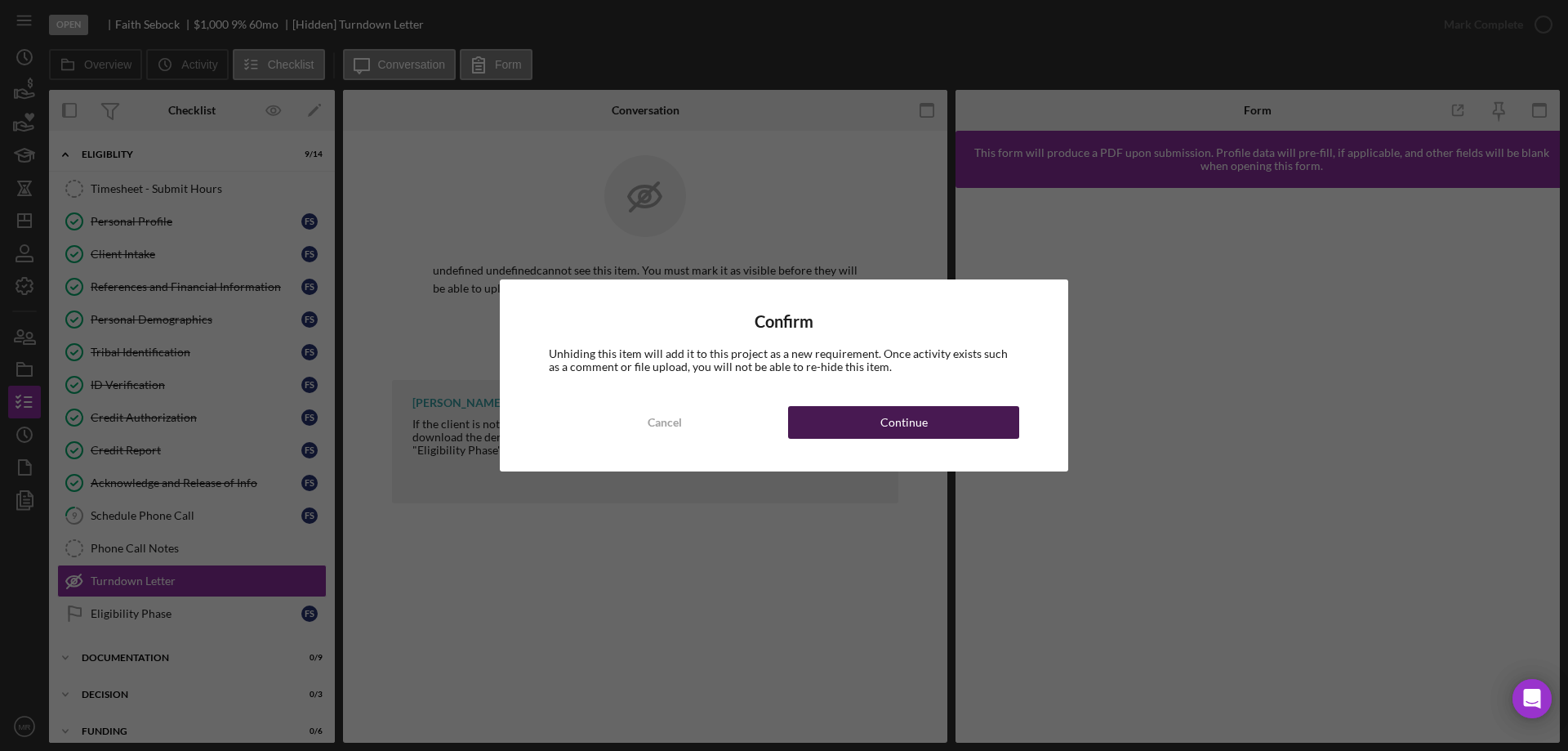
click at [936, 423] on button "Continue" at bounding box center [903, 423] width 231 height 32
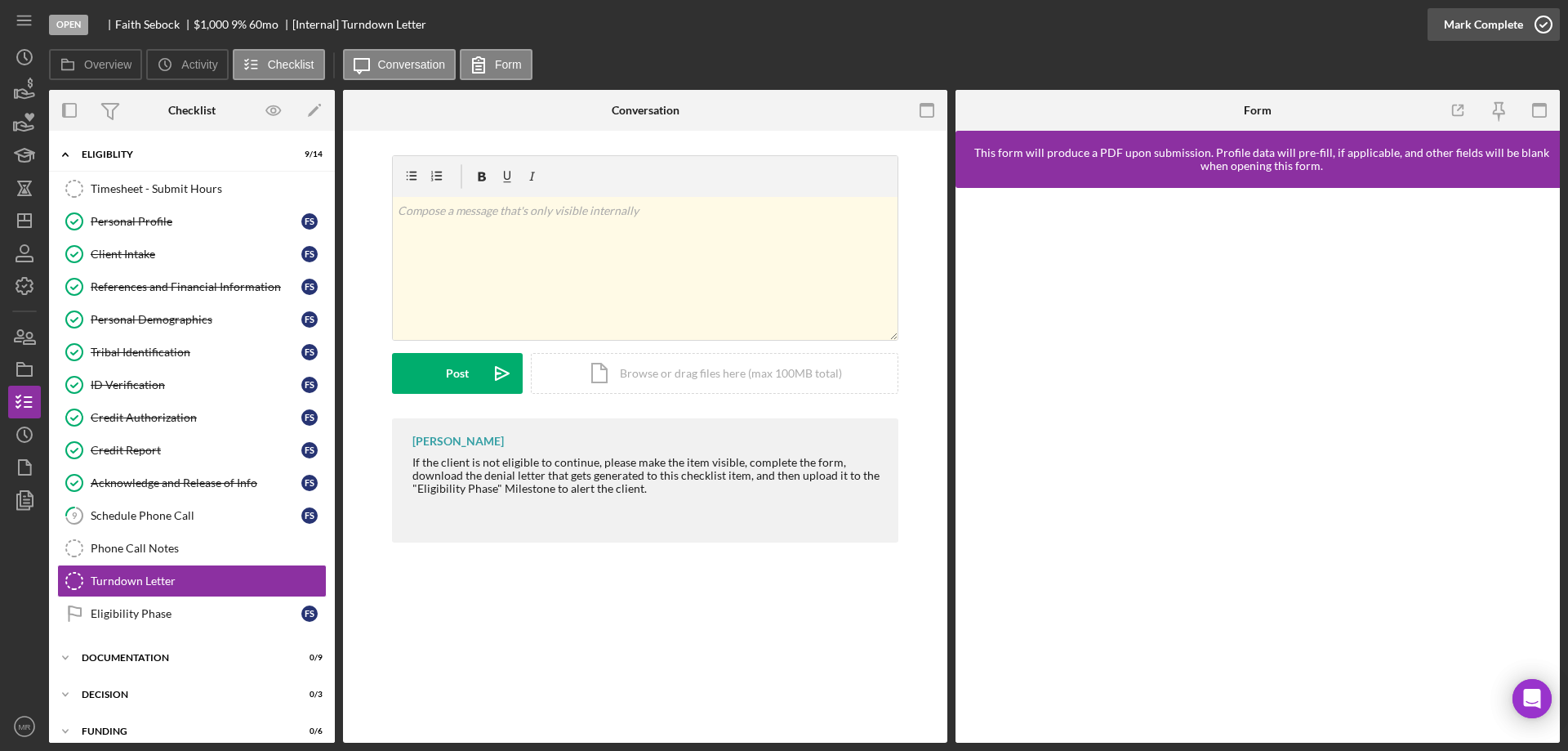
click at [1536, 26] on icon "button" at bounding box center [1543, 24] width 41 height 41
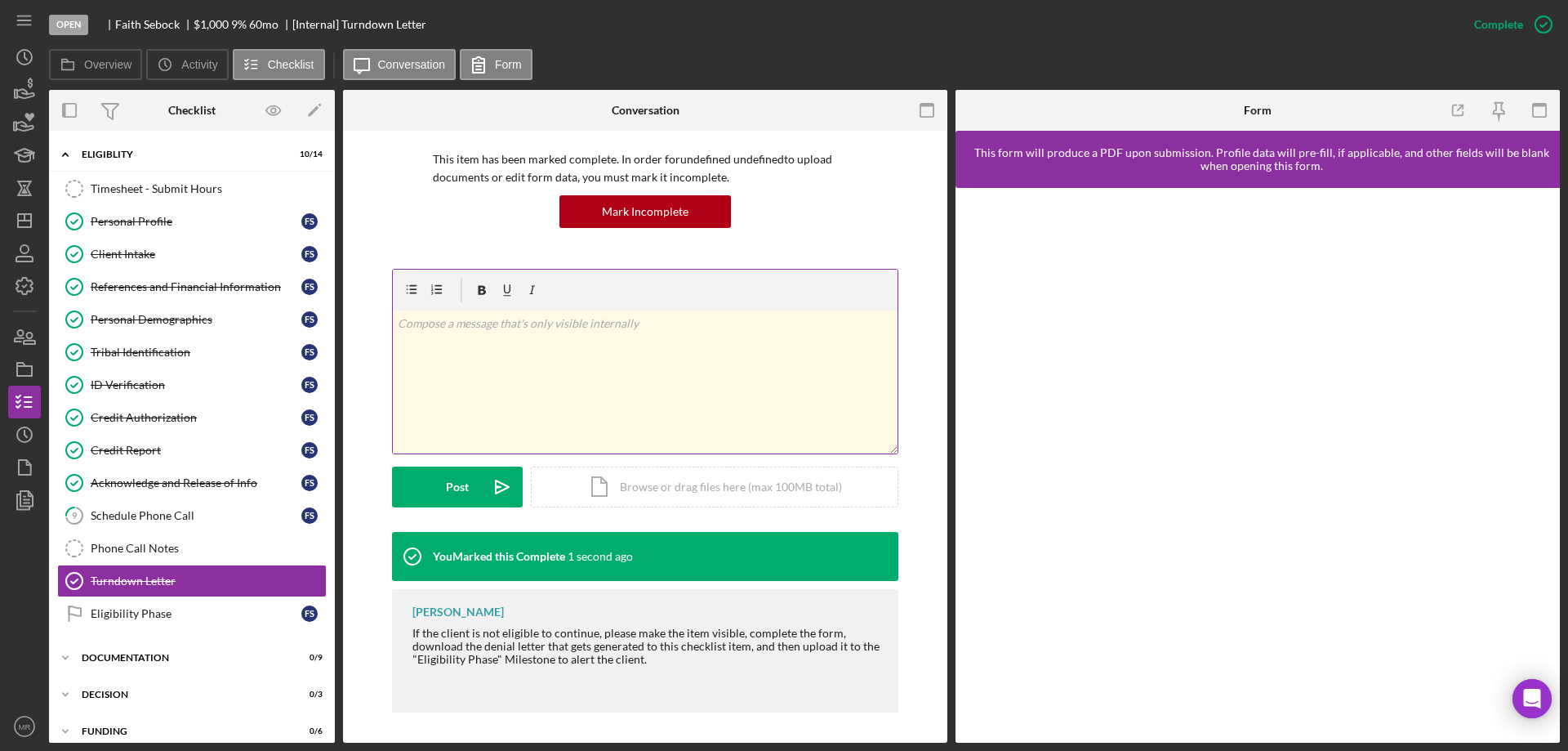
scroll to position [113, 0]
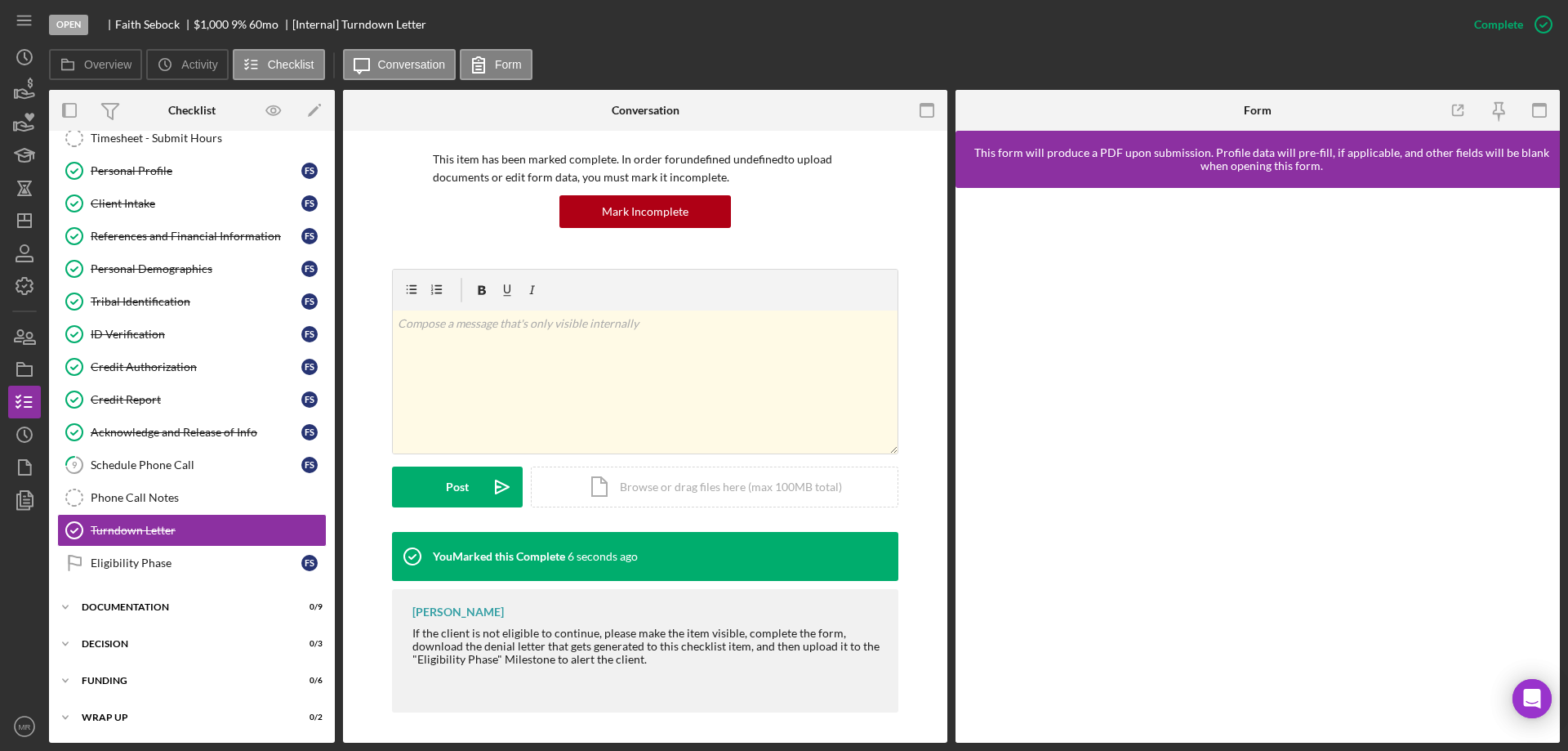
scroll to position [113, 0]
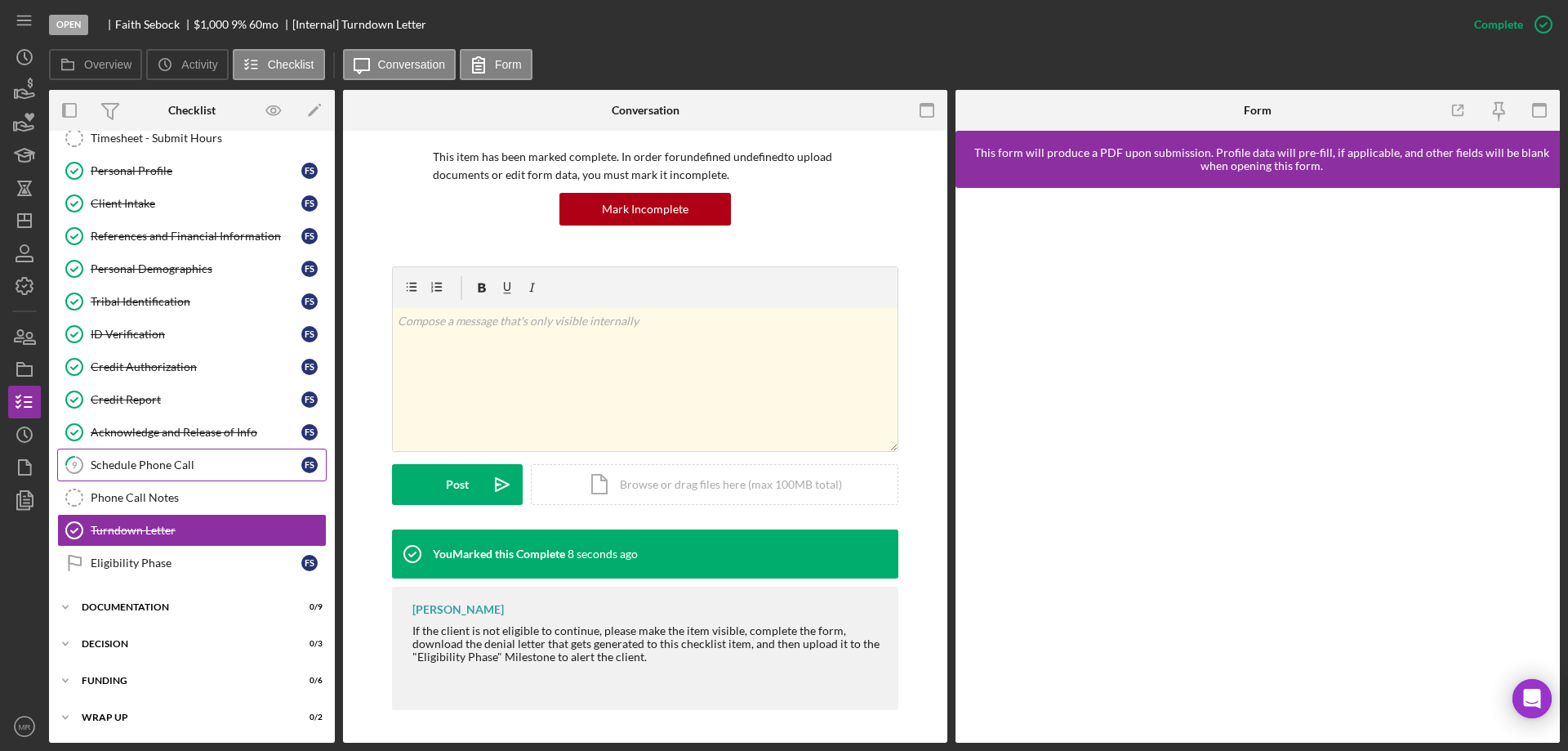
click at [135, 467] on div "Schedule Phone Call" at bounding box center [195, 464] width 210 height 13
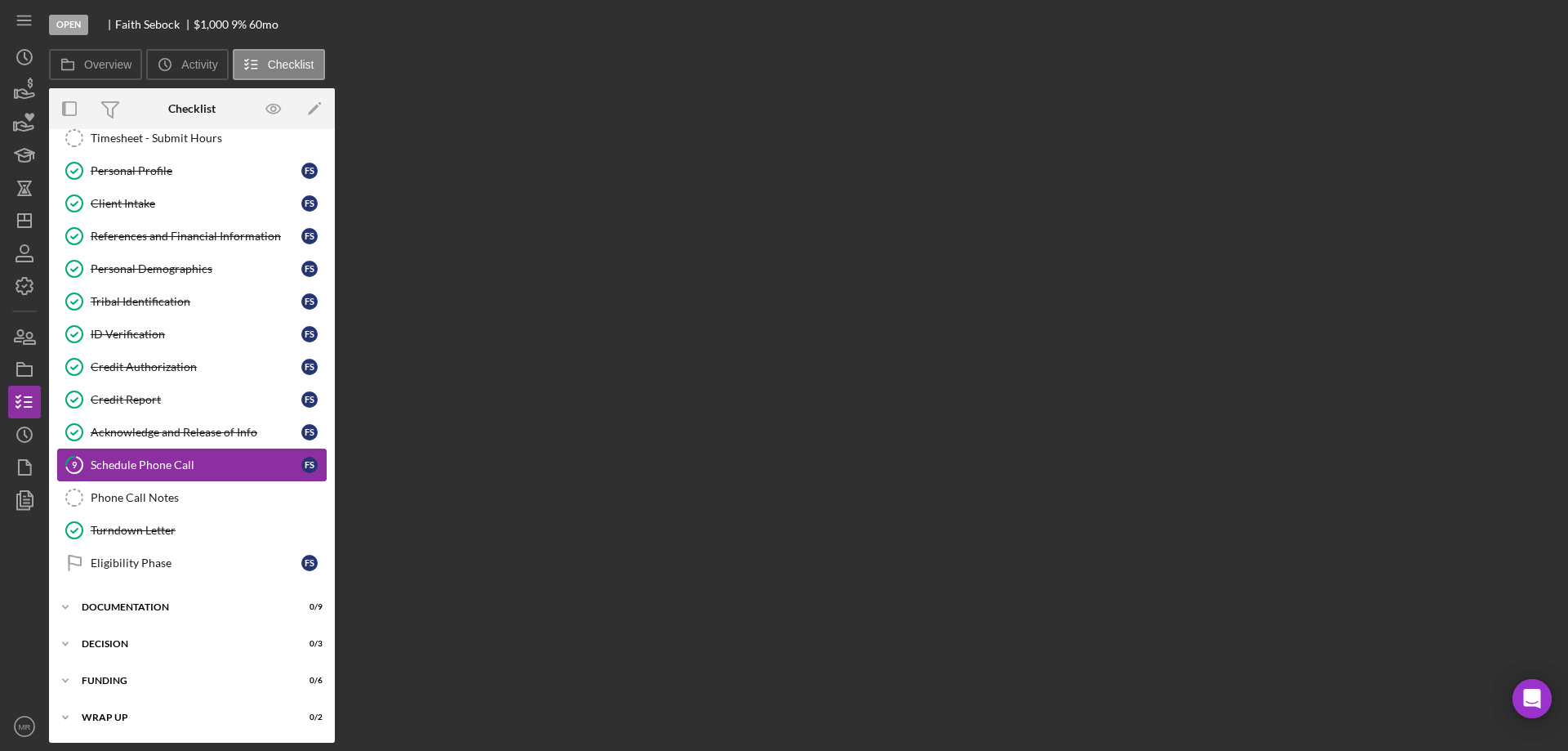
scroll to position [50, 0]
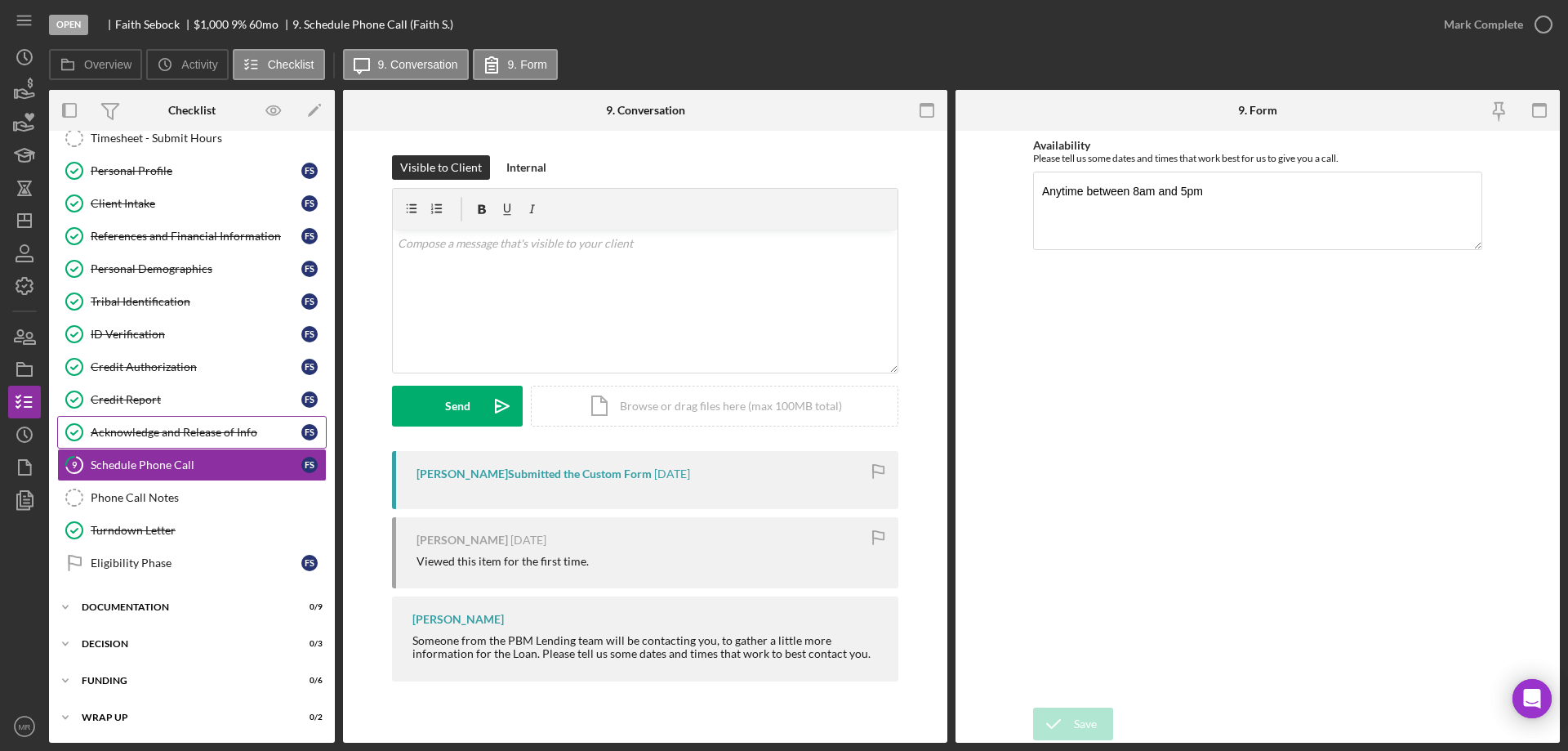
click at [135, 429] on div "Acknowledge and Release of Info" at bounding box center [195, 432] width 210 height 13
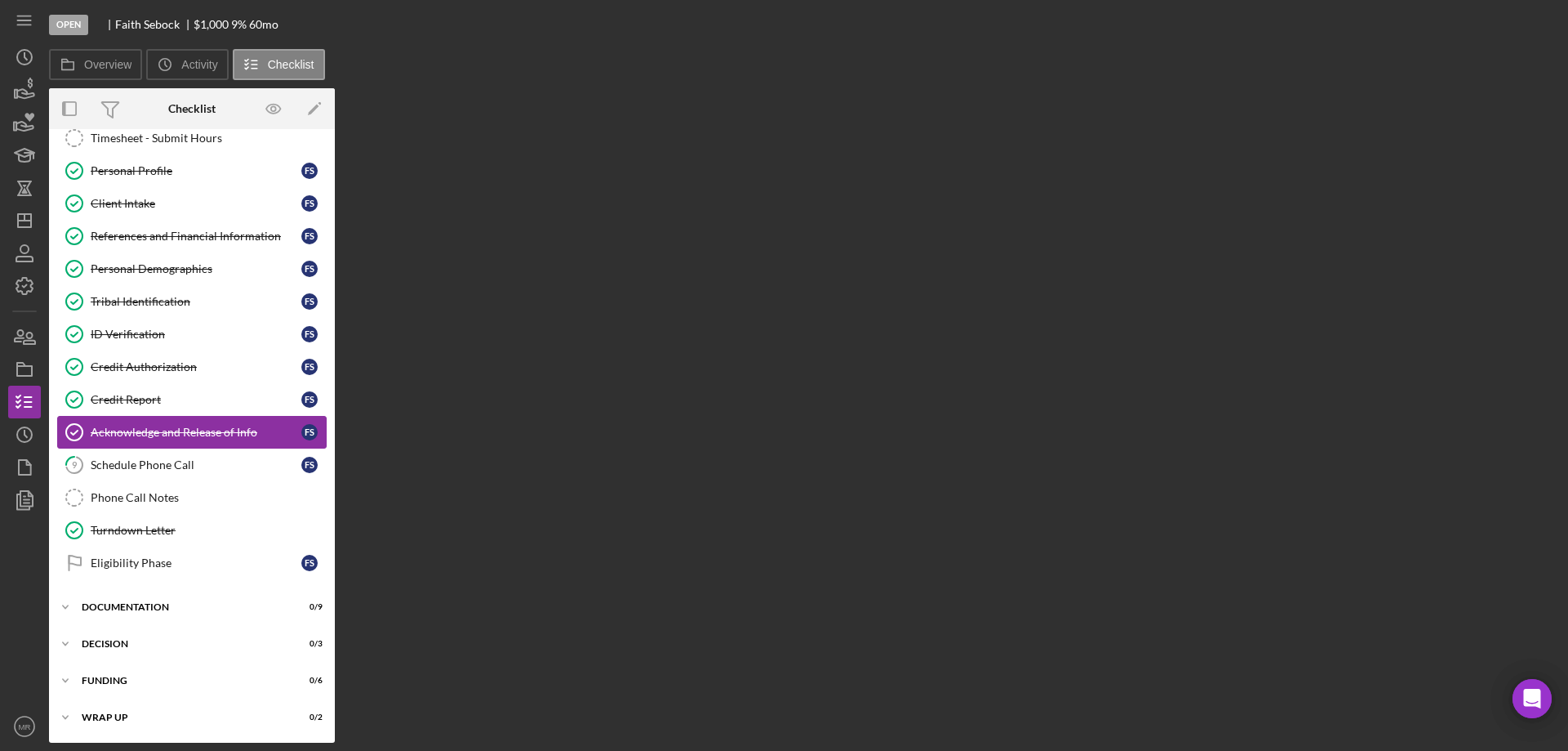
scroll to position [50, 0]
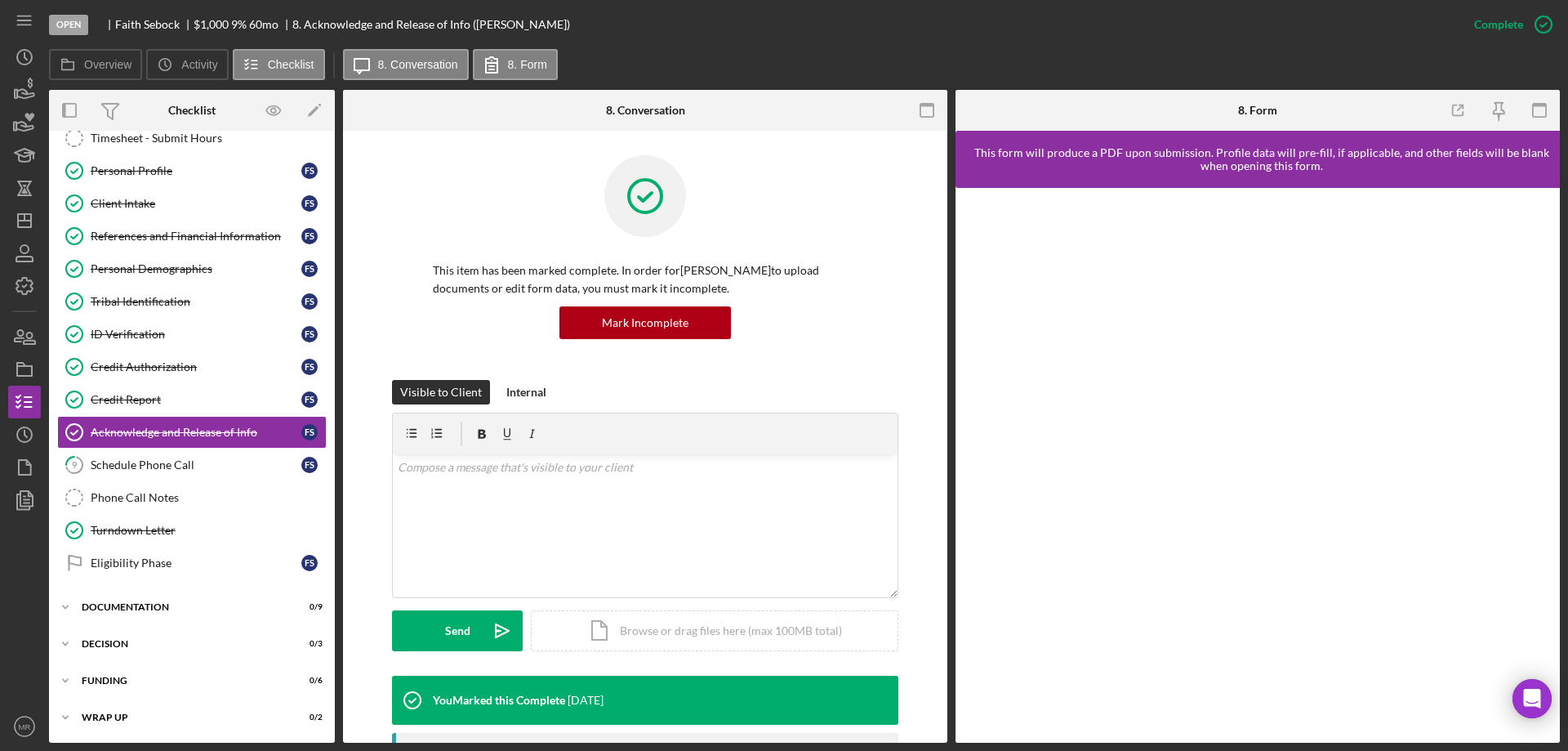
click at [800, 41] on div "Open Faith Sebock $1,000 $1,000 9 % 60 mo 8. Acknowledge and Release of Info (F…" at bounding box center [753, 24] width 1409 height 49
